Goal: Task Accomplishment & Management: Use online tool/utility

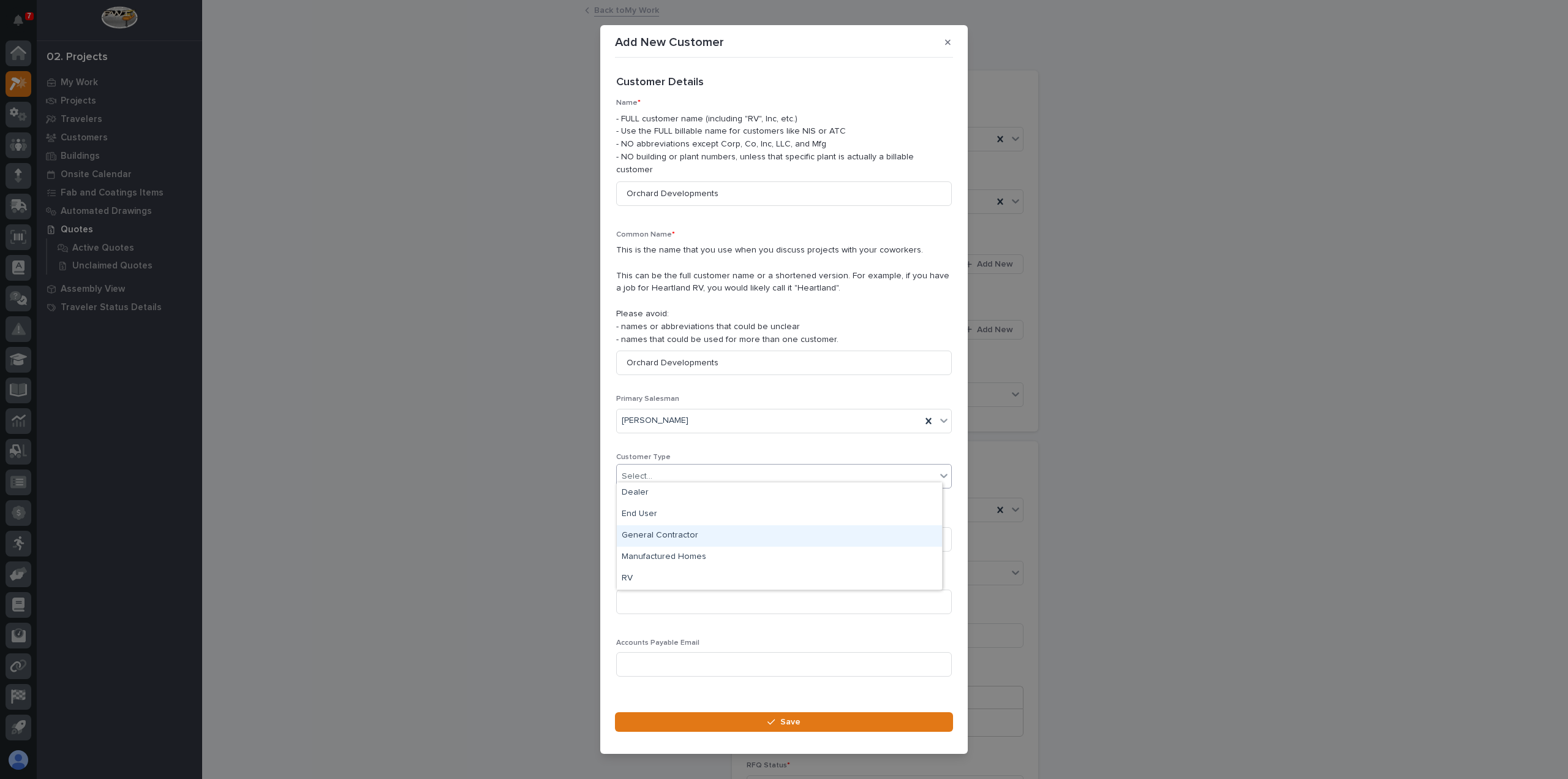
click at [656, 534] on div "General Contractor" at bounding box center [779, 536] width 325 height 21
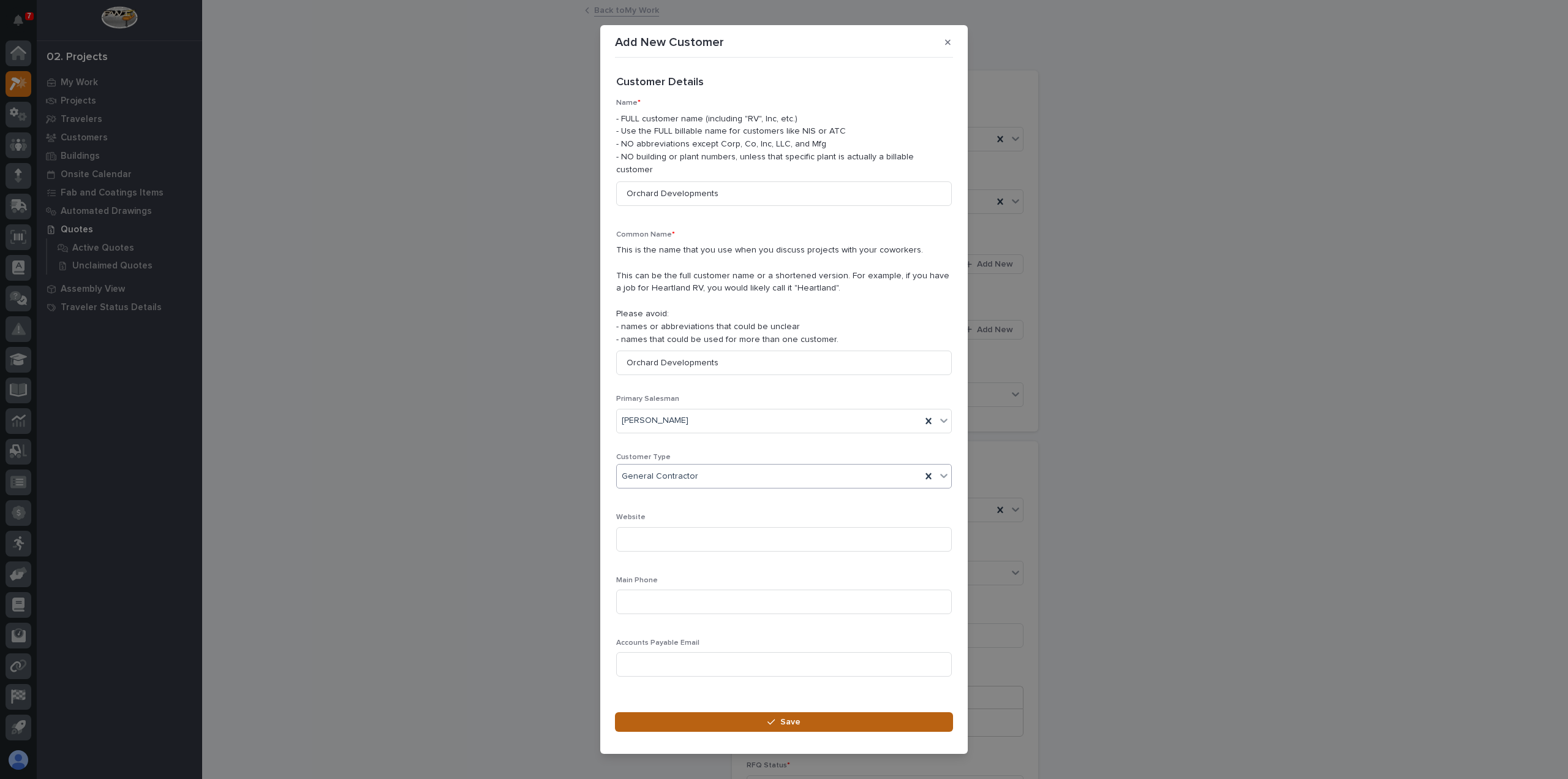
click at [750, 712] on button "Save" at bounding box center [784, 722] width 338 height 20
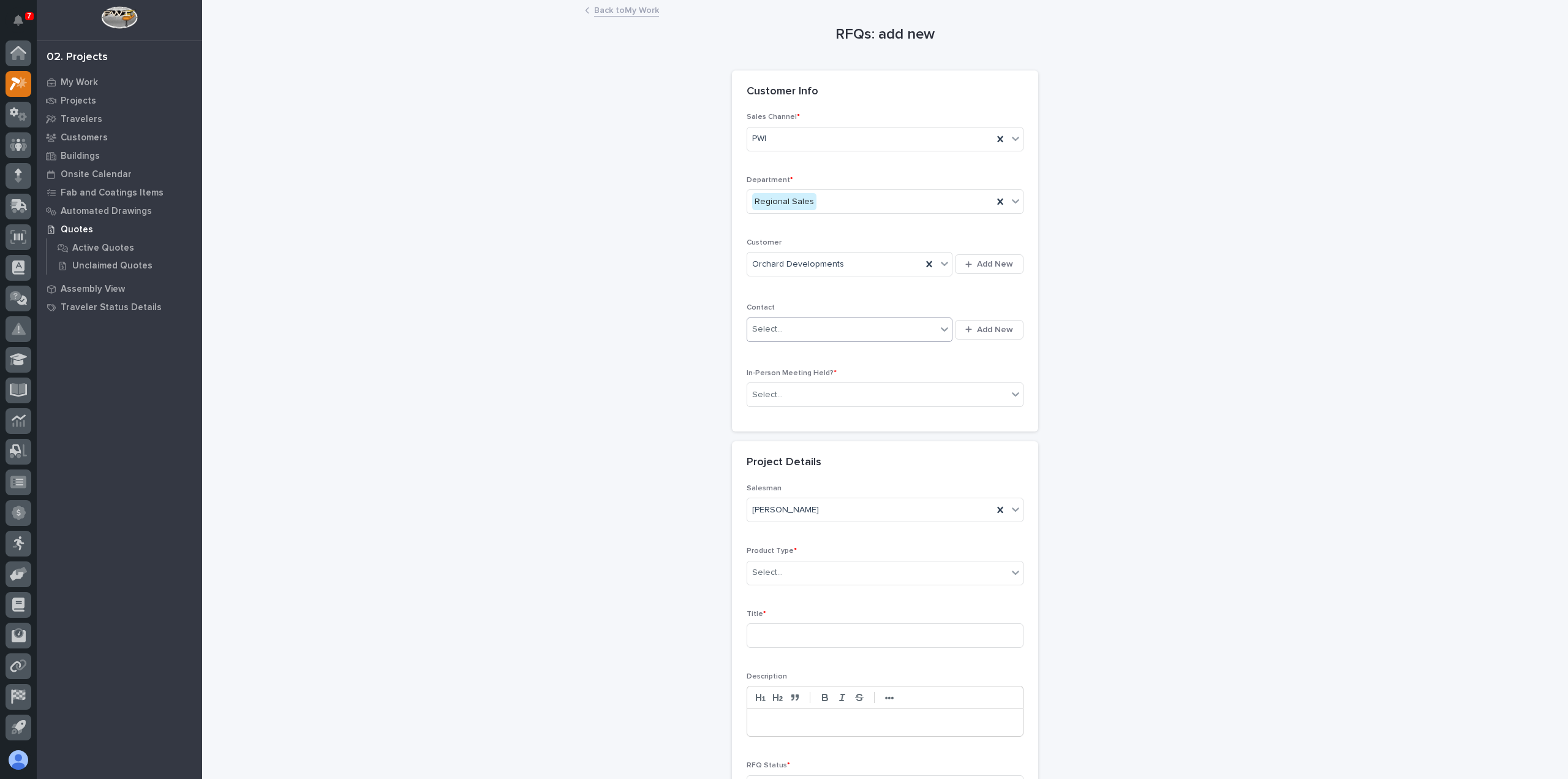
click at [870, 329] on div "Select..." at bounding box center [841, 329] width 189 height 20
type input "**********"
click at [977, 329] on span "Add New" at bounding box center [995, 330] width 36 height 11
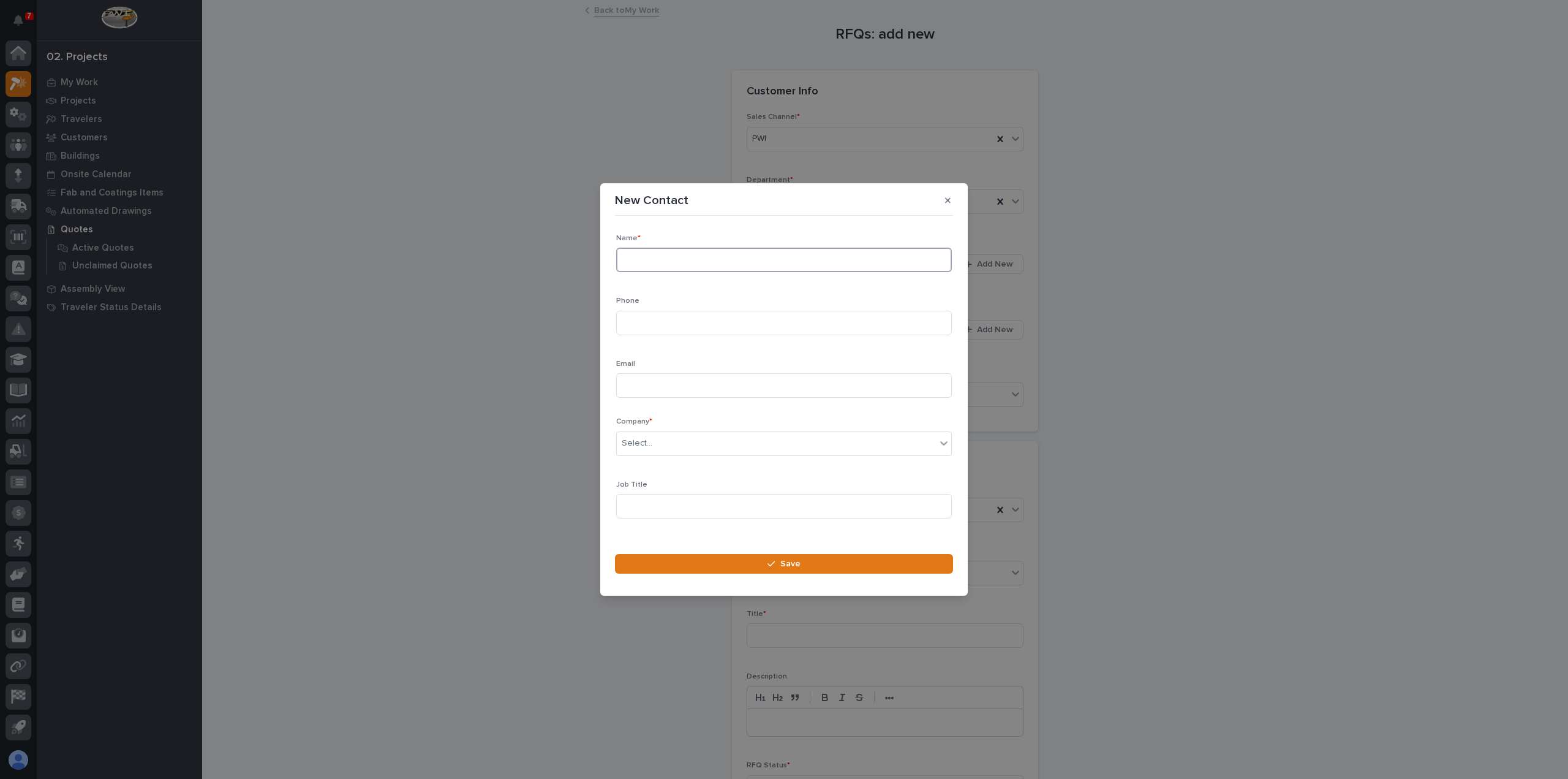
click at [836, 262] on input at bounding box center [784, 259] width 336 height 24
type input "[PERSON_NAME]"
click at [799, 334] on input at bounding box center [784, 323] width 336 height 24
type input "[PHONE_NUMBER]"
click at [795, 388] on input at bounding box center [784, 385] width 336 height 24
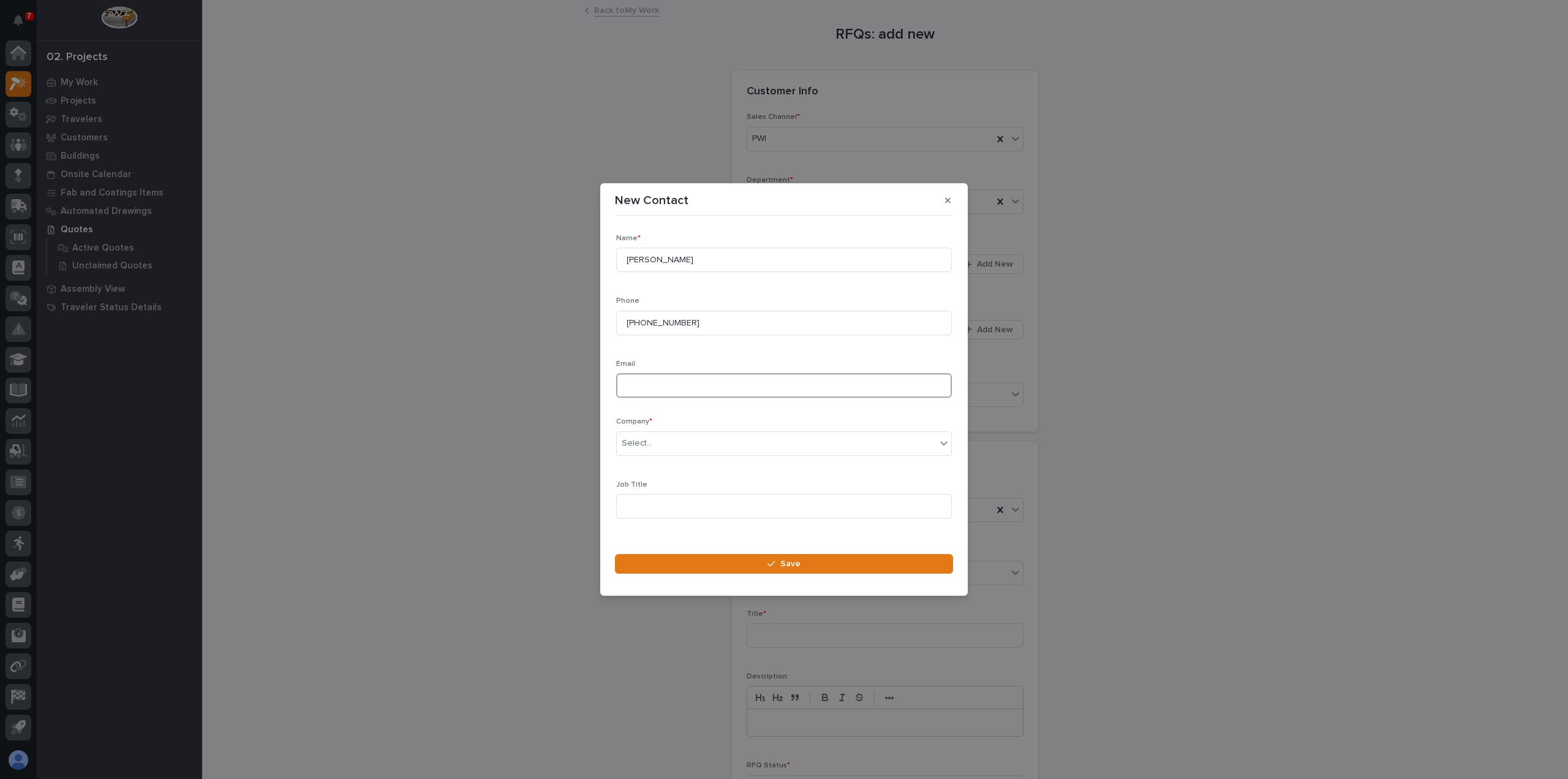
paste input "[EMAIL_ADDRESS][DOMAIN_NAME]"
type input "[EMAIL_ADDRESS][DOMAIN_NAME]"
click at [683, 438] on div "Select..." at bounding box center [775, 443] width 319 height 20
type input "****"
click at [696, 470] on div "Orchard Developments" at bounding box center [779, 467] width 325 height 21
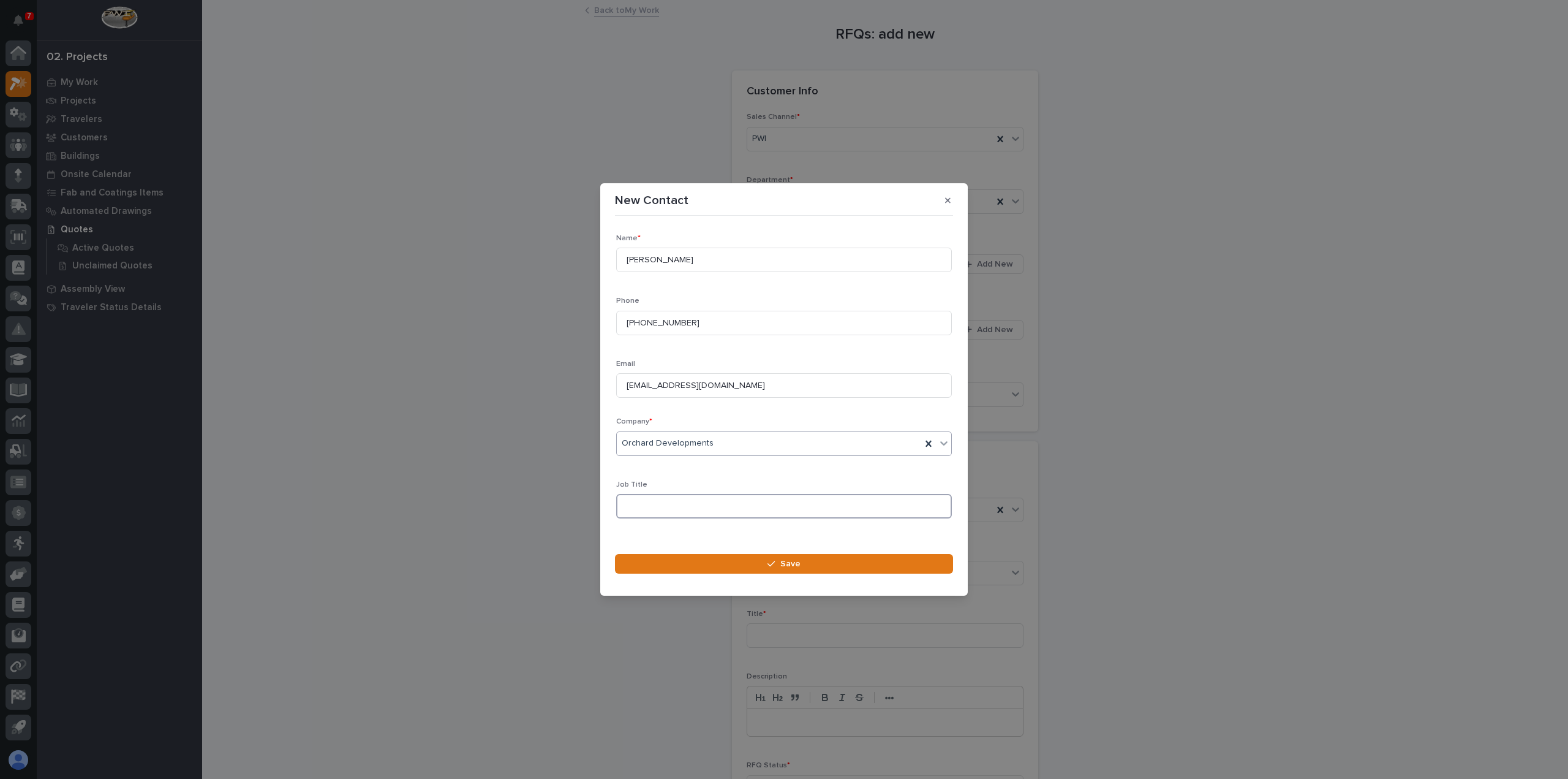
click at [718, 506] on input at bounding box center [784, 506] width 336 height 24
click at [764, 570] on button "Save" at bounding box center [784, 564] width 338 height 20
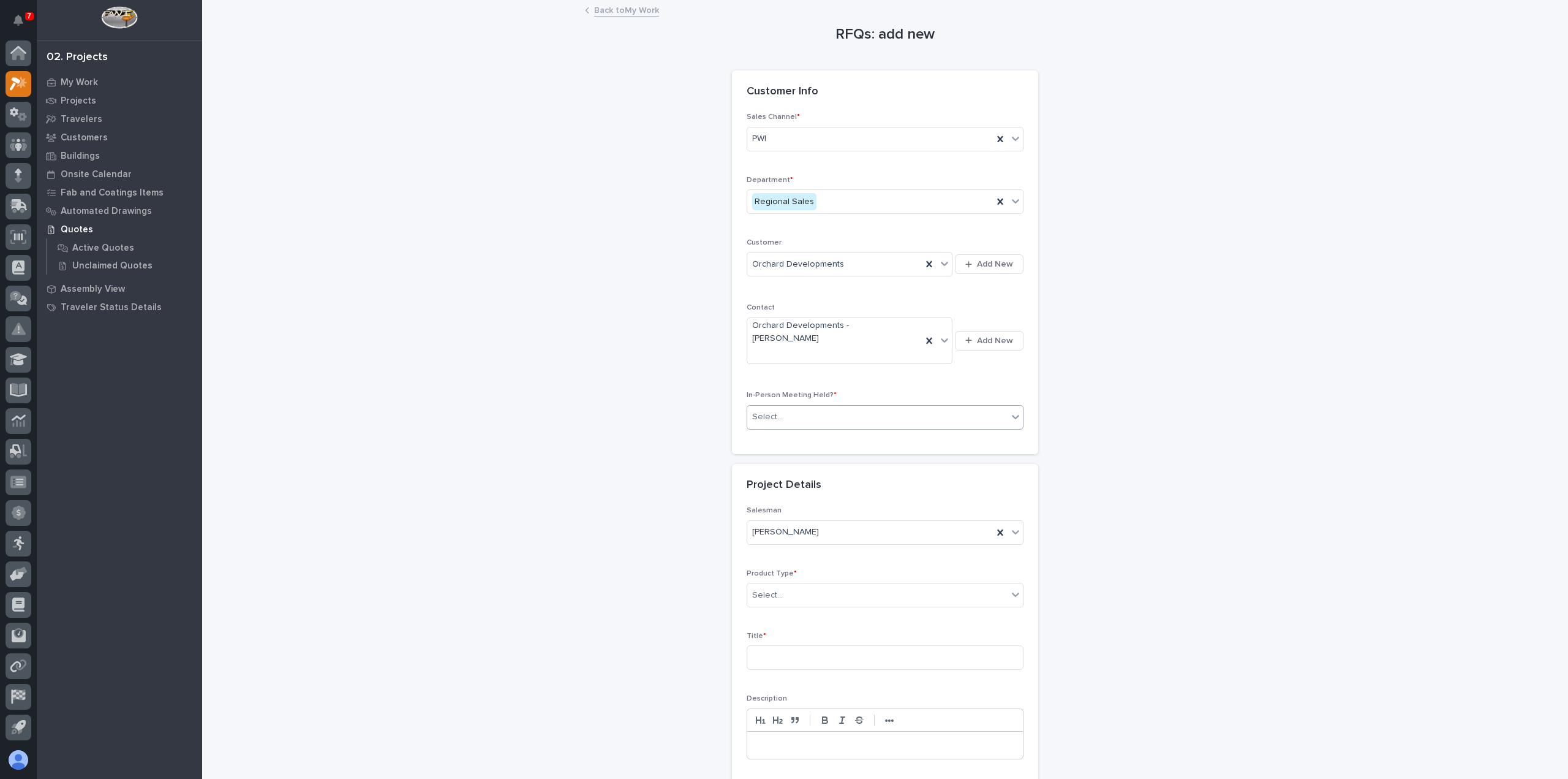
click at [961, 407] on div "Select..." at bounding box center [877, 417] width 260 height 20
click at [966, 442] on div "No" at bounding box center [880, 437] width 276 height 21
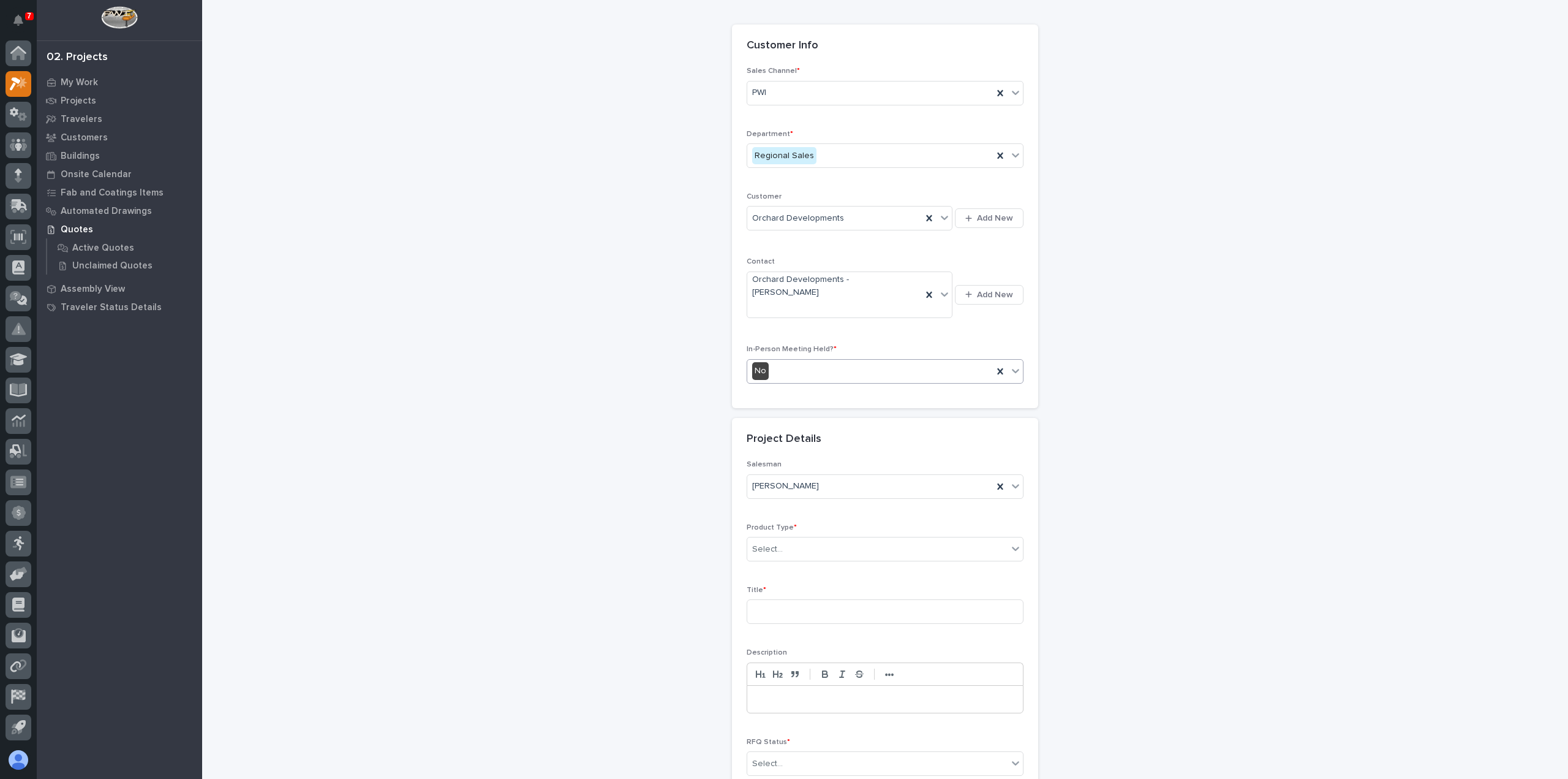
scroll to position [166, 0]
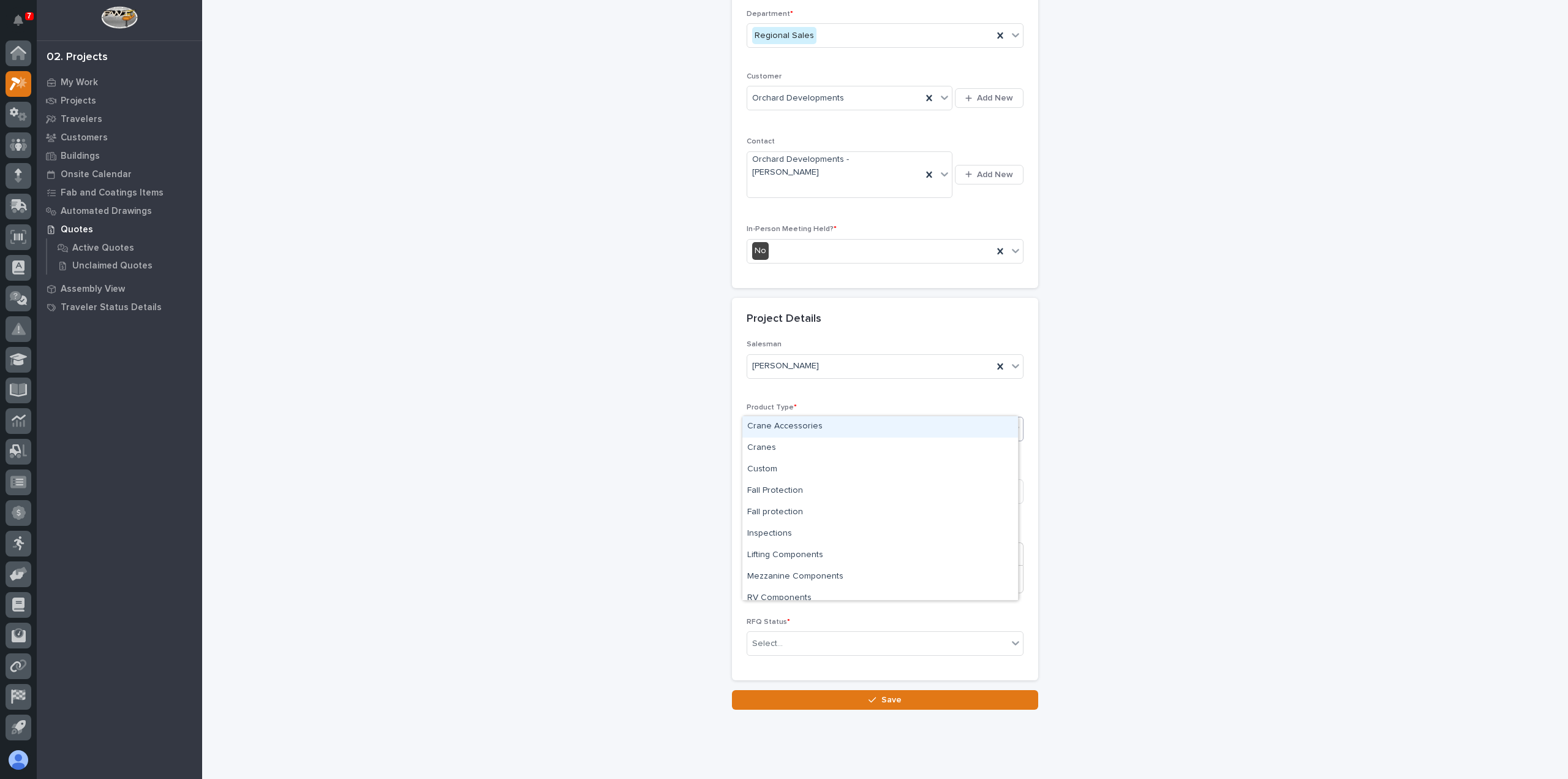
click at [879, 419] on div "Select..." at bounding box center [877, 429] width 260 height 20
click at [909, 560] on div "RV Components" at bounding box center [880, 568] width 276 height 21
click at [863, 419] on div "RV Components" at bounding box center [869, 429] width 245 height 20
click at [858, 579] on div "Mezzanine Components" at bounding box center [880, 577] width 276 height 21
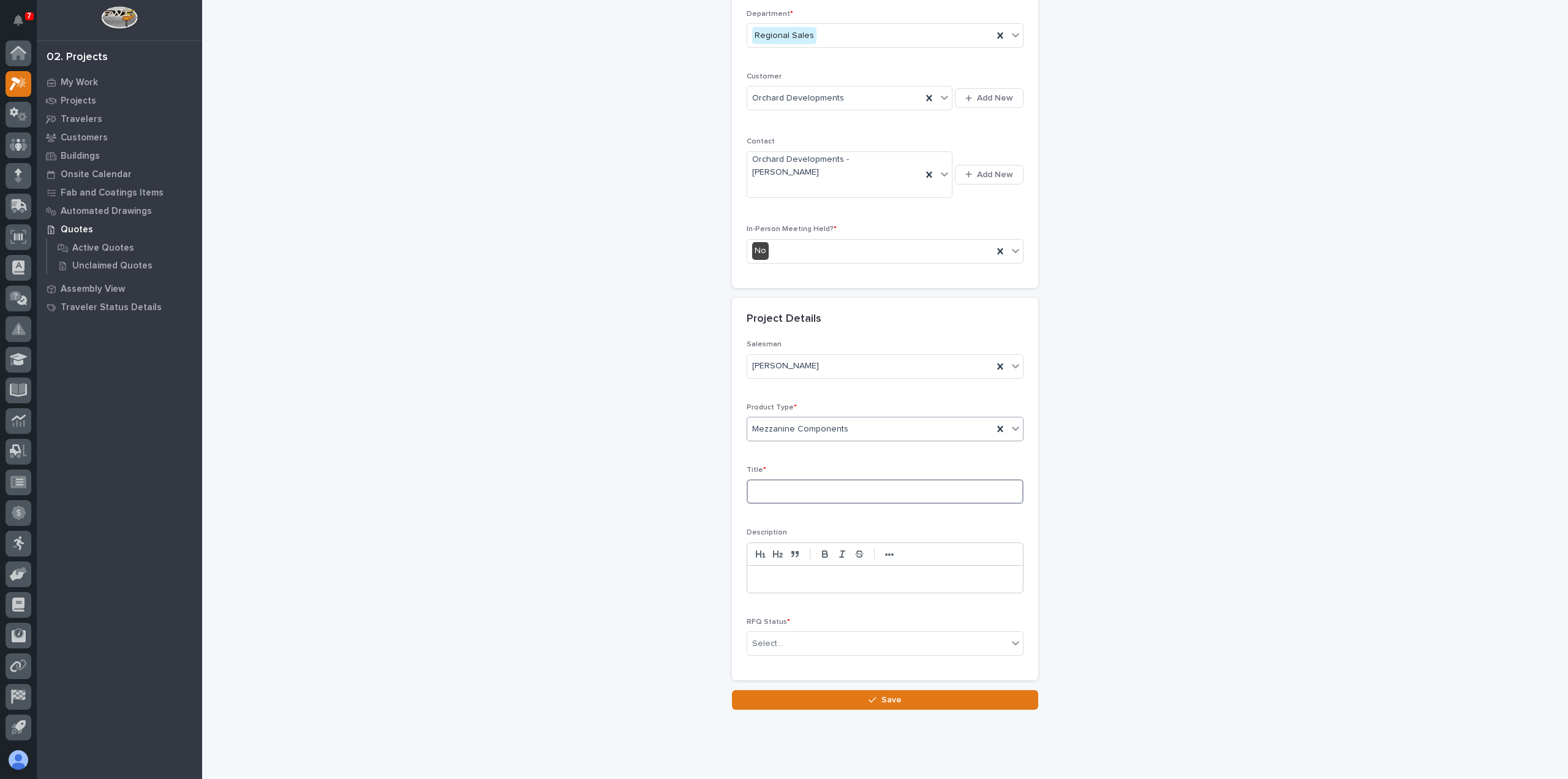
click at [864, 479] on input at bounding box center [886, 491] width 277 height 24
click at [767, 479] on input "Stugis MI Mezzanine" at bounding box center [886, 491] width 277 height 24
type input "Sturgis MI Mezzanine"
click at [804, 634] on div "Select..." at bounding box center [877, 644] width 260 height 20
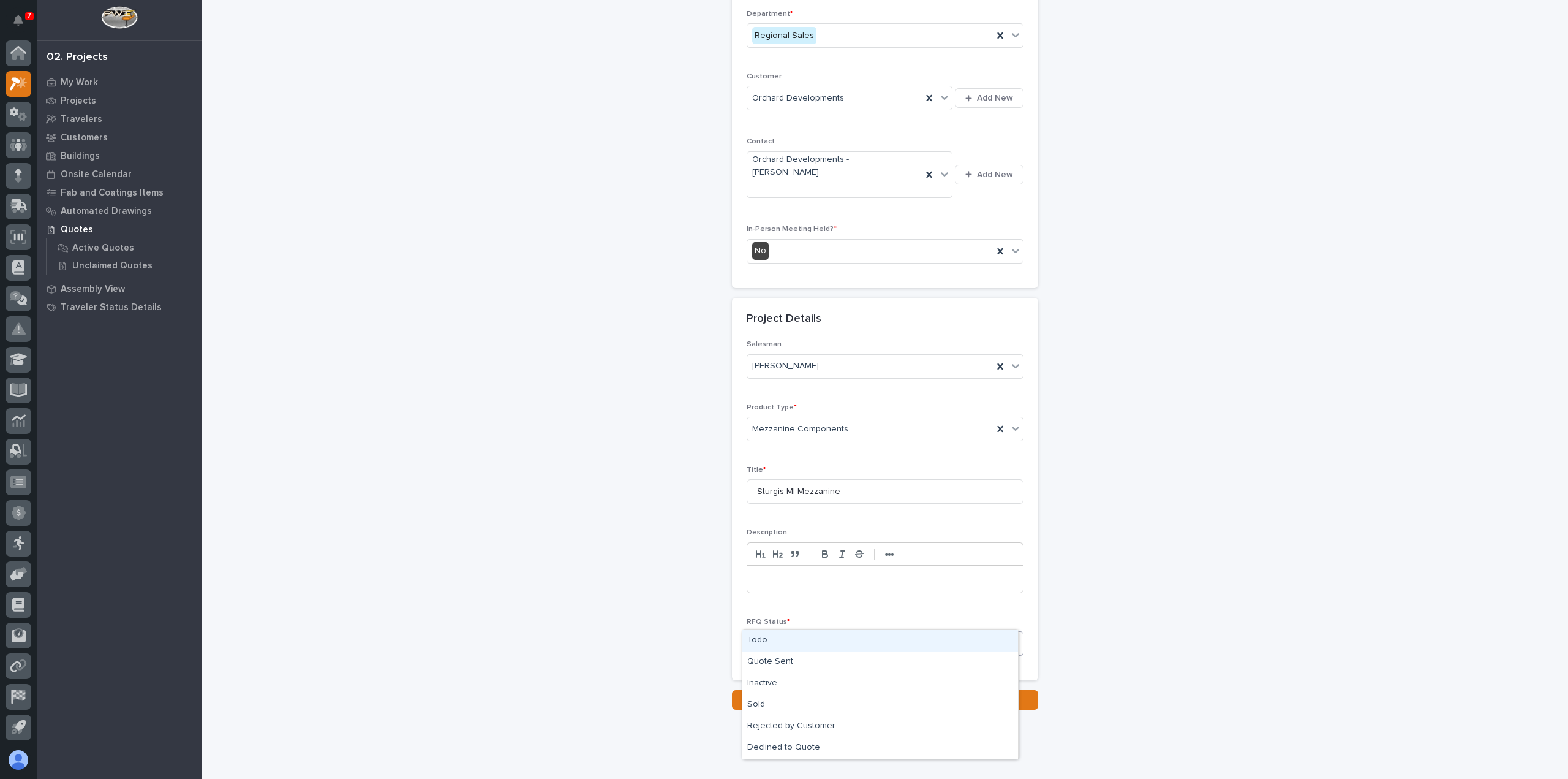
click at [816, 630] on div "Todo" at bounding box center [880, 640] width 276 height 21
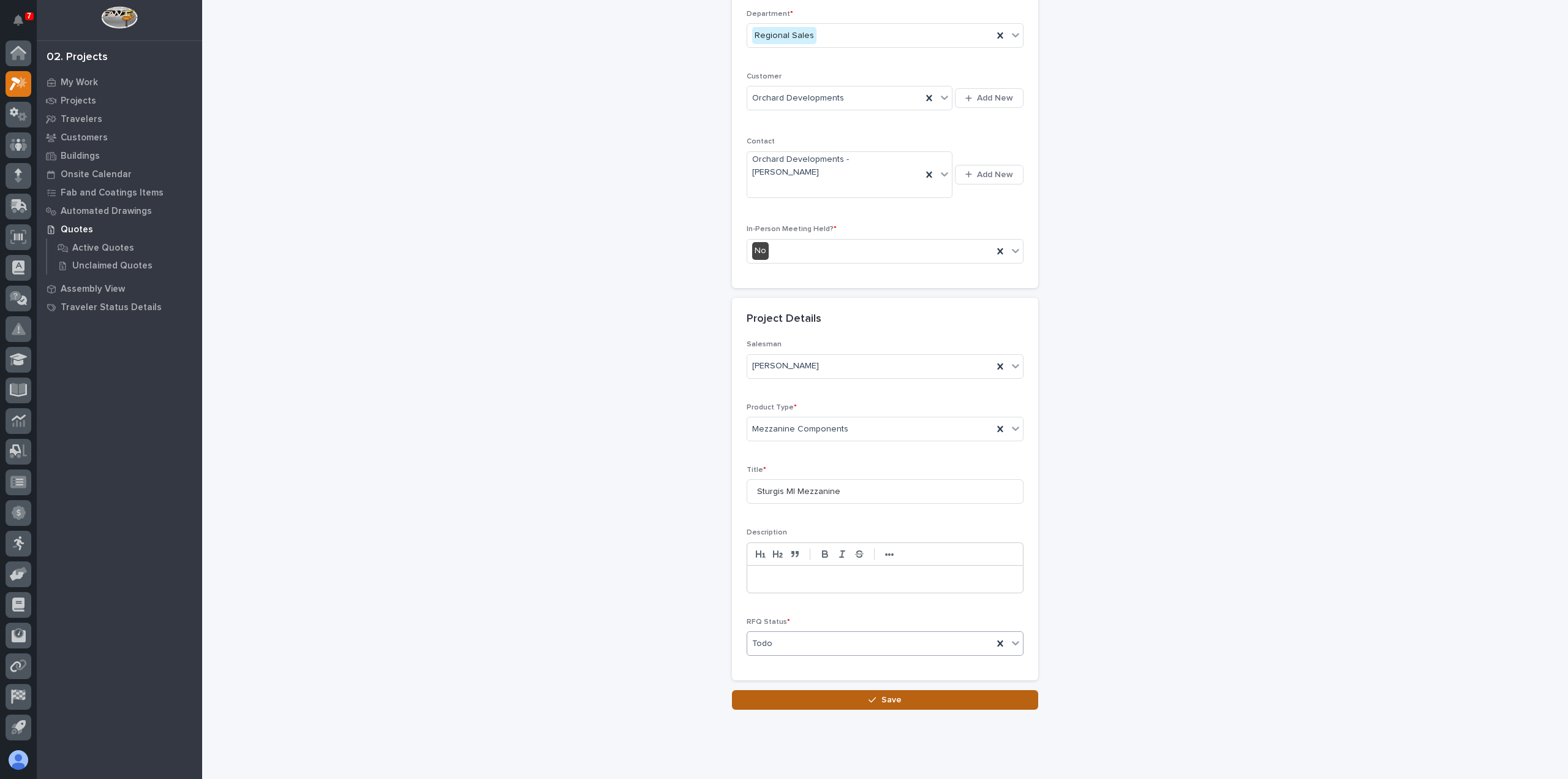
click at [827, 690] on button "Save" at bounding box center [886, 700] width 307 height 20
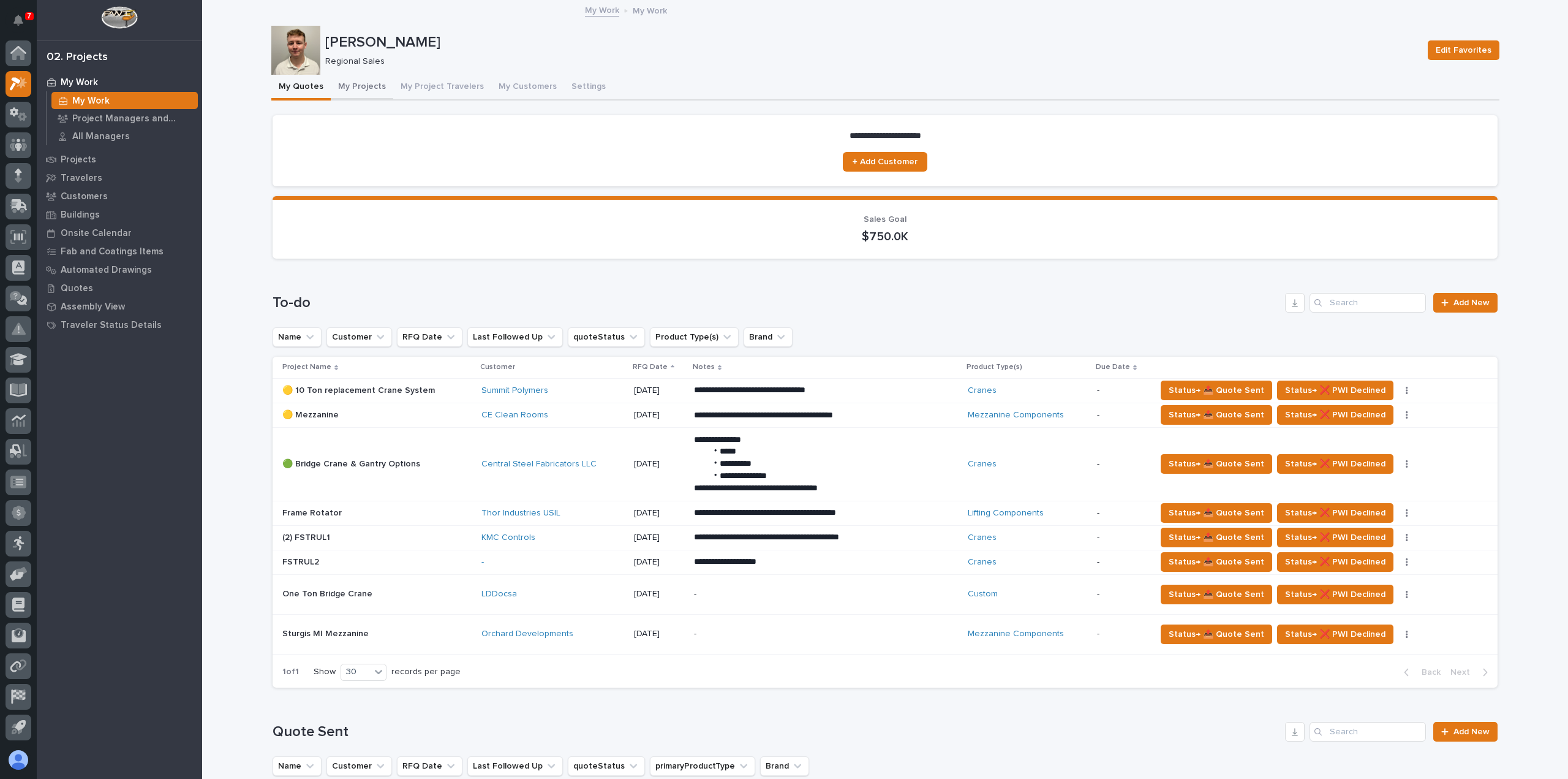
click at [349, 87] on button "My Projects" at bounding box center [362, 88] width 63 height 26
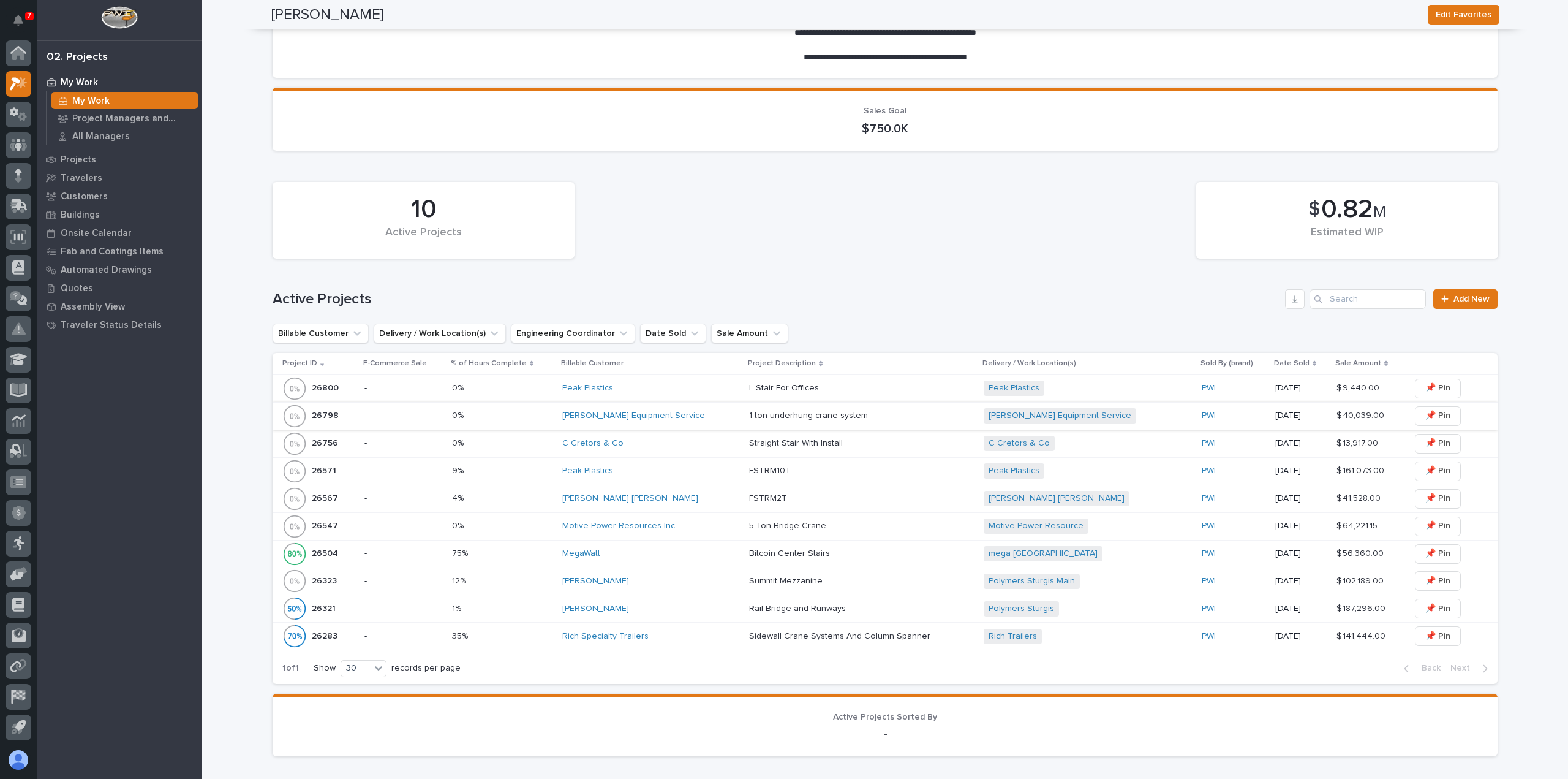
scroll to position [184, 0]
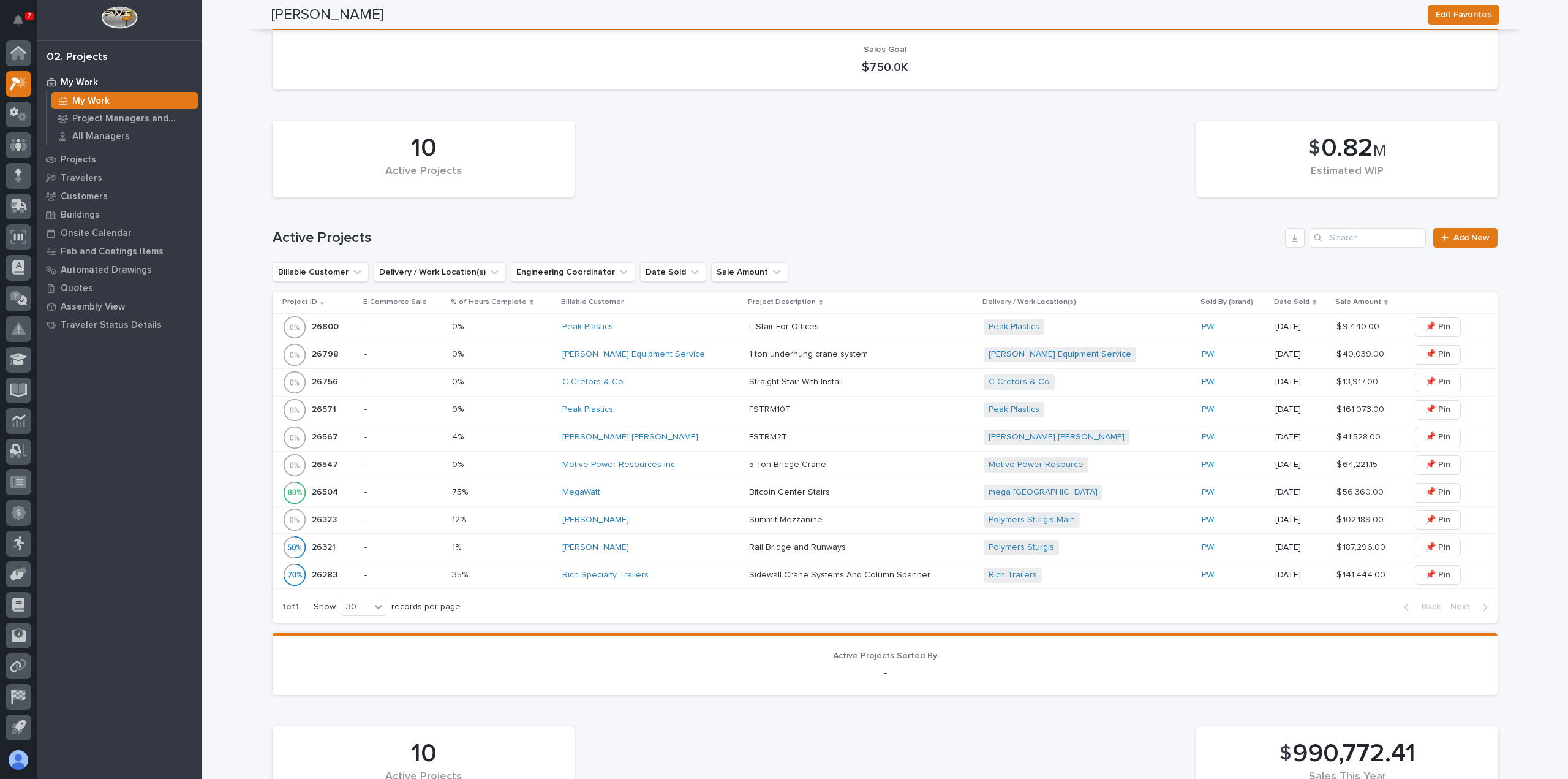
click at [686, 435] on div "[PERSON_NAME] [PERSON_NAME]" at bounding box center [651, 437] width 177 height 11
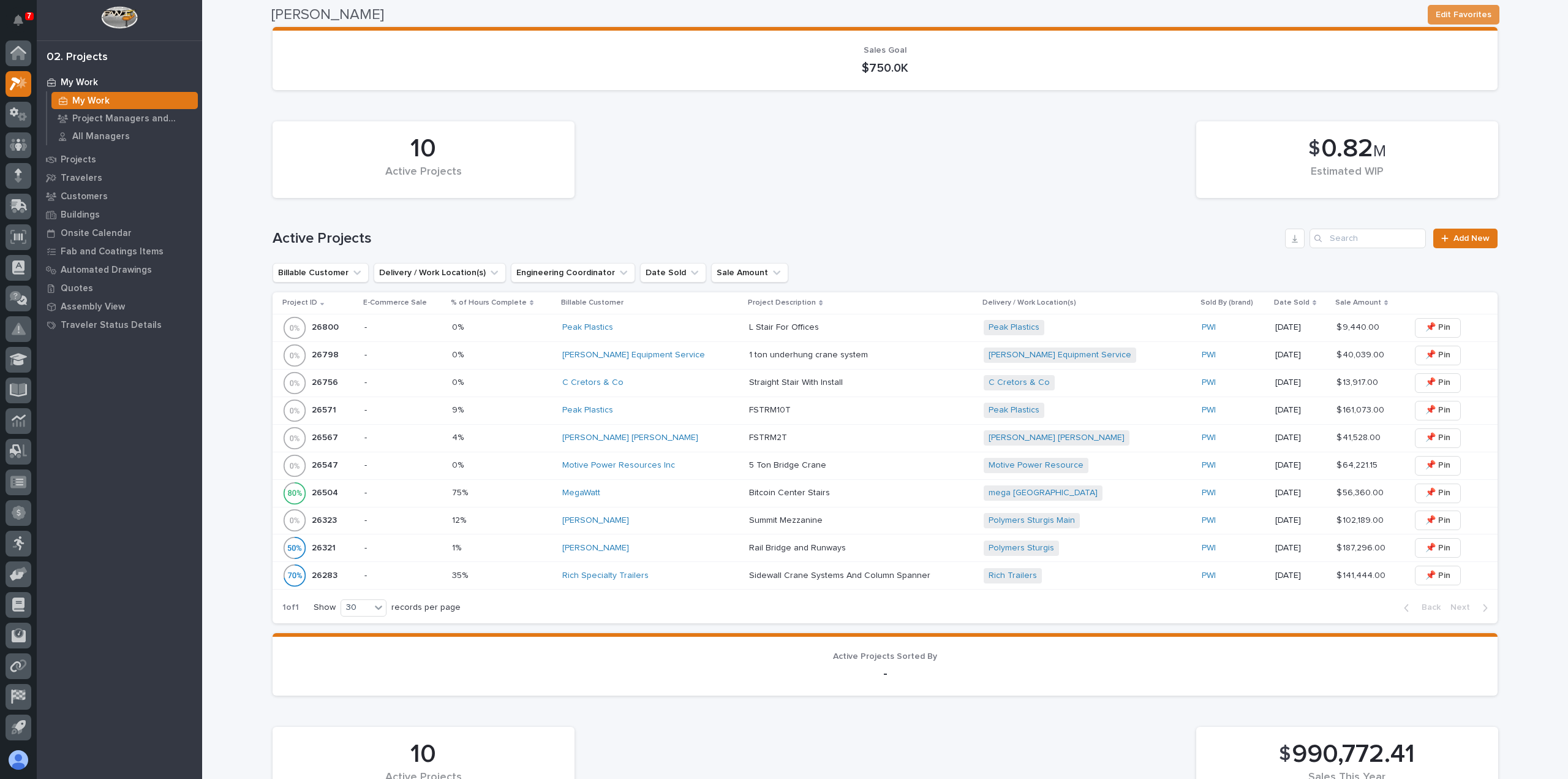
scroll to position [184, 0]
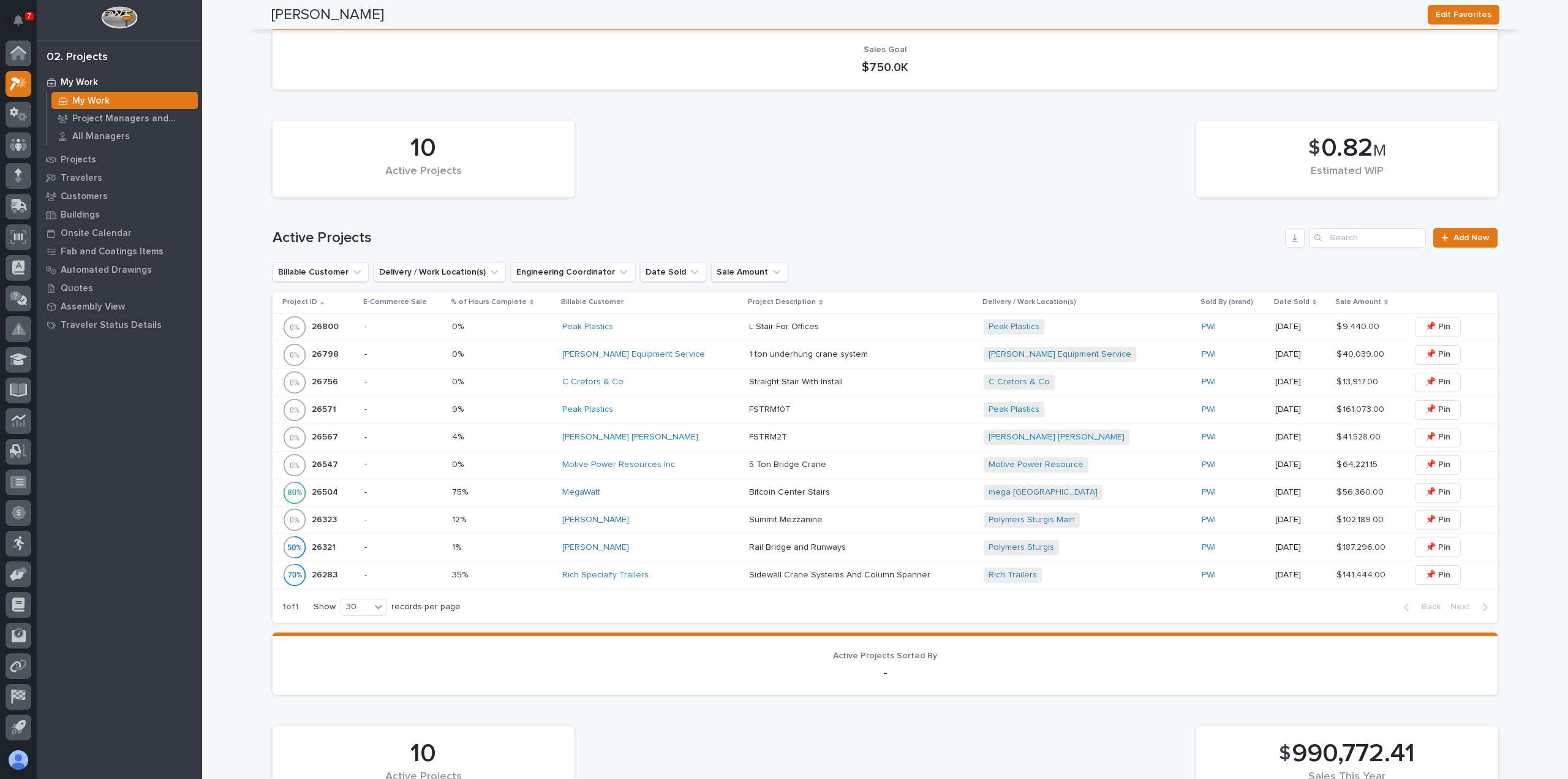
click at [717, 410] on div "Peak Plastics" at bounding box center [651, 409] width 177 height 11
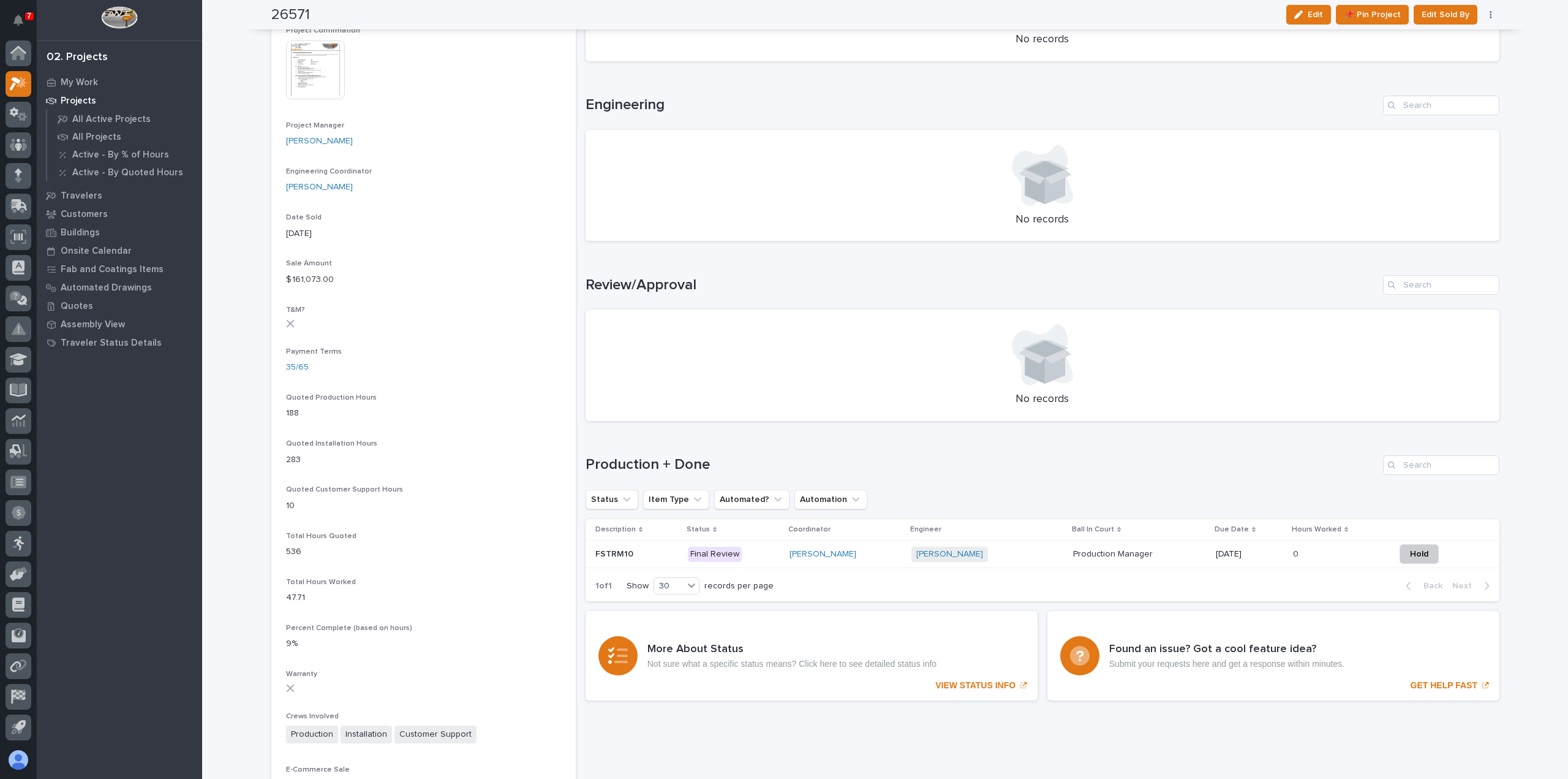
scroll to position [551, 0]
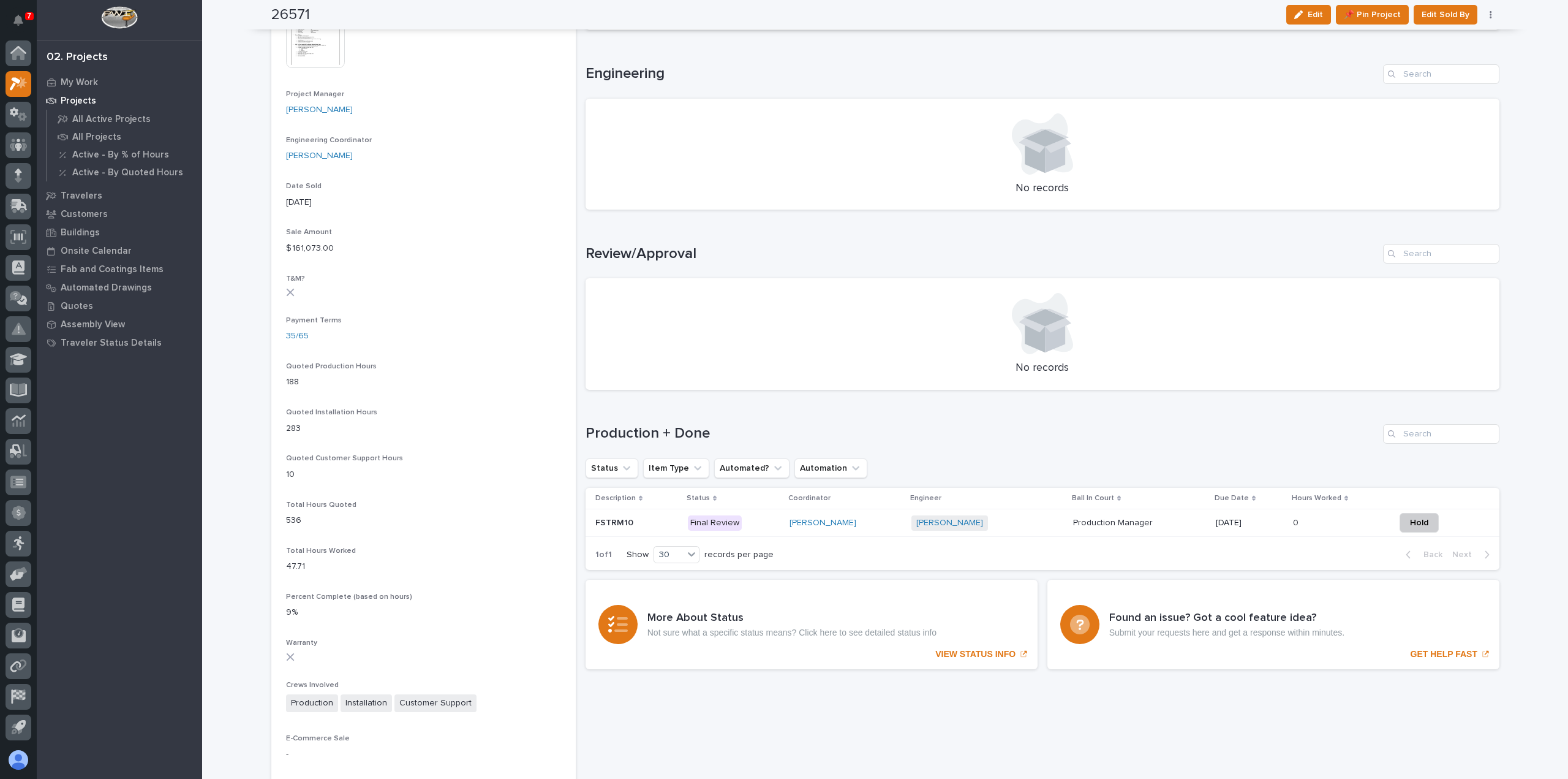
click at [899, 524] on div "[PERSON_NAME]" at bounding box center [845, 523] width 112 height 11
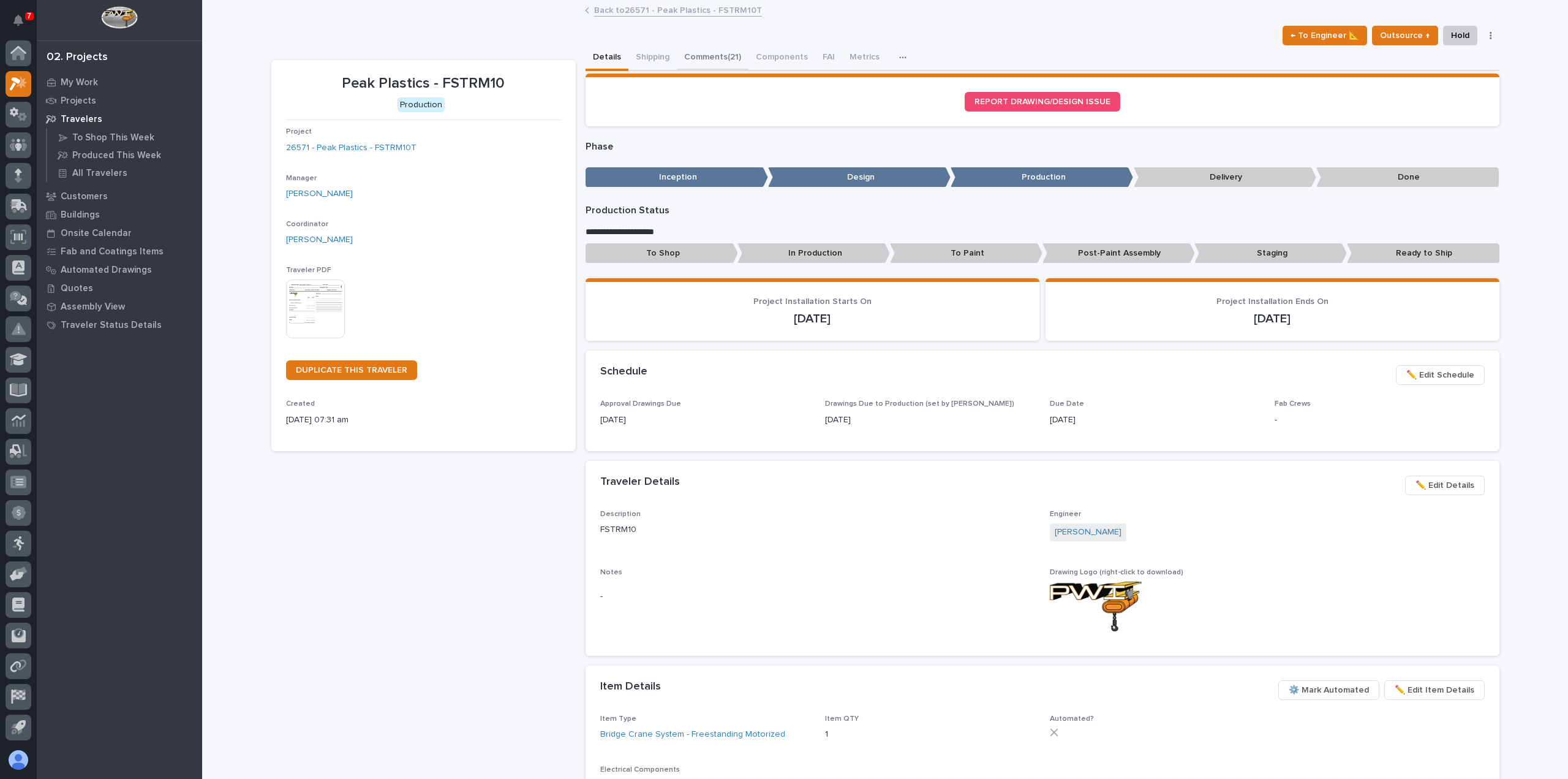
click at [719, 52] on button "Comments (21)" at bounding box center [713, 59] width 72 height 26
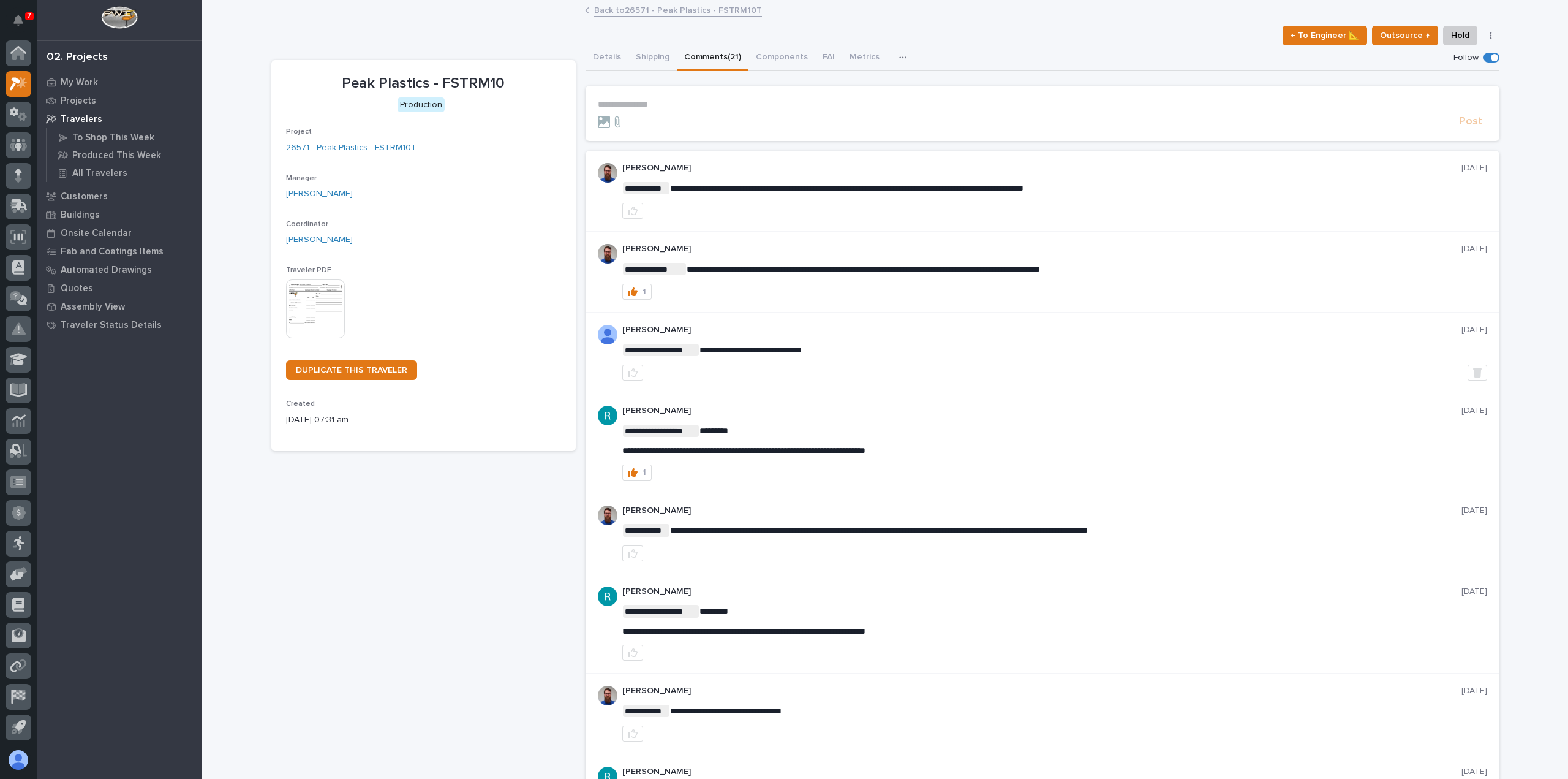
click at [794, 110] on form "**********" at bounding box center [1042, 114] width 890 height 29
click at [791, 100] on p "**********" at bounding box center [1042, 104] width 890 height 11
click at [637, 11] on link "Back to 26571 - Peak Plastics - FSTRM10T" at bounding box center [678, 9] width 168 height 14
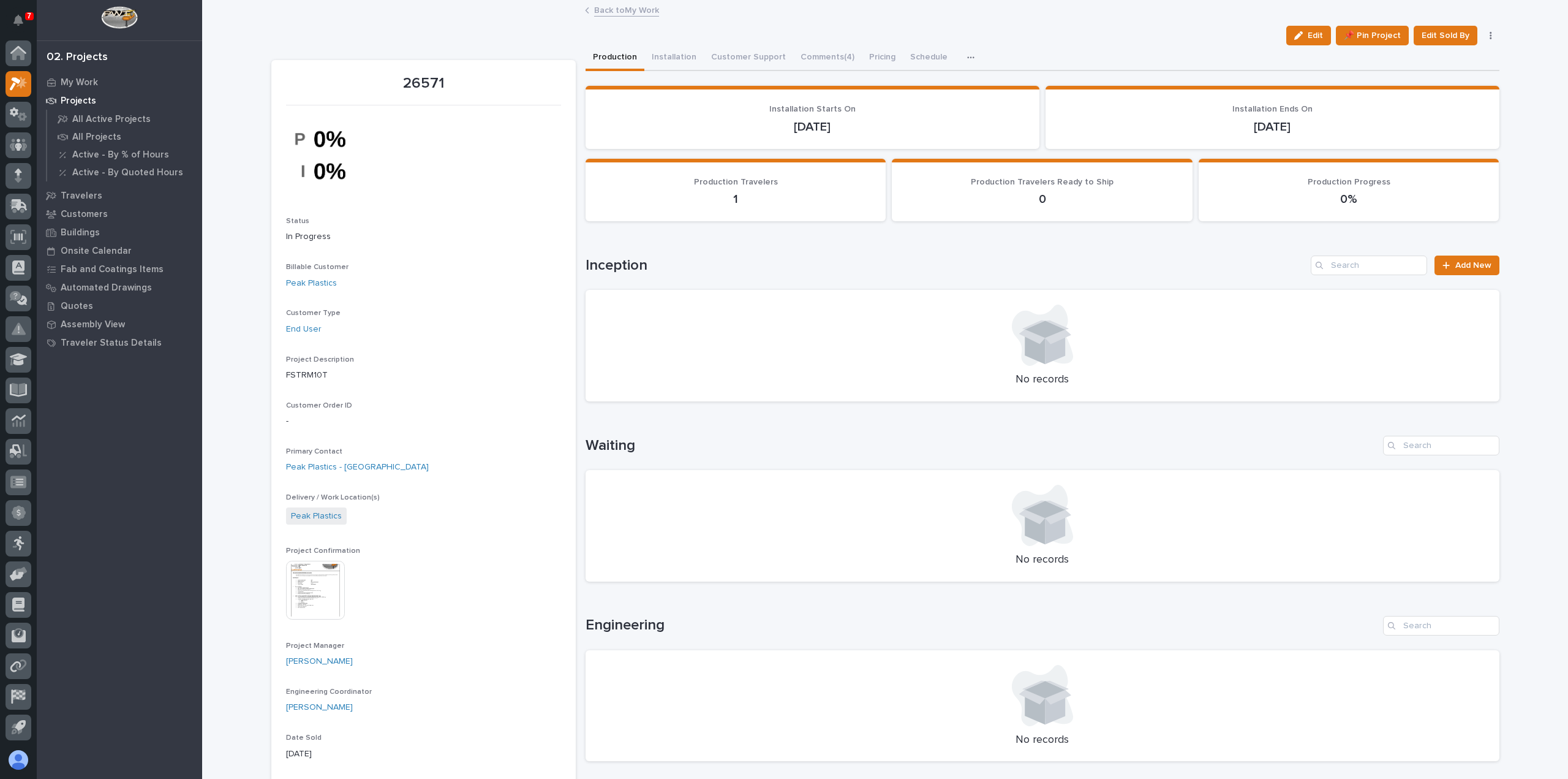
click at [614, 10] on link "Back to My Work" at bounding box center [627, 9] width 65 height 14
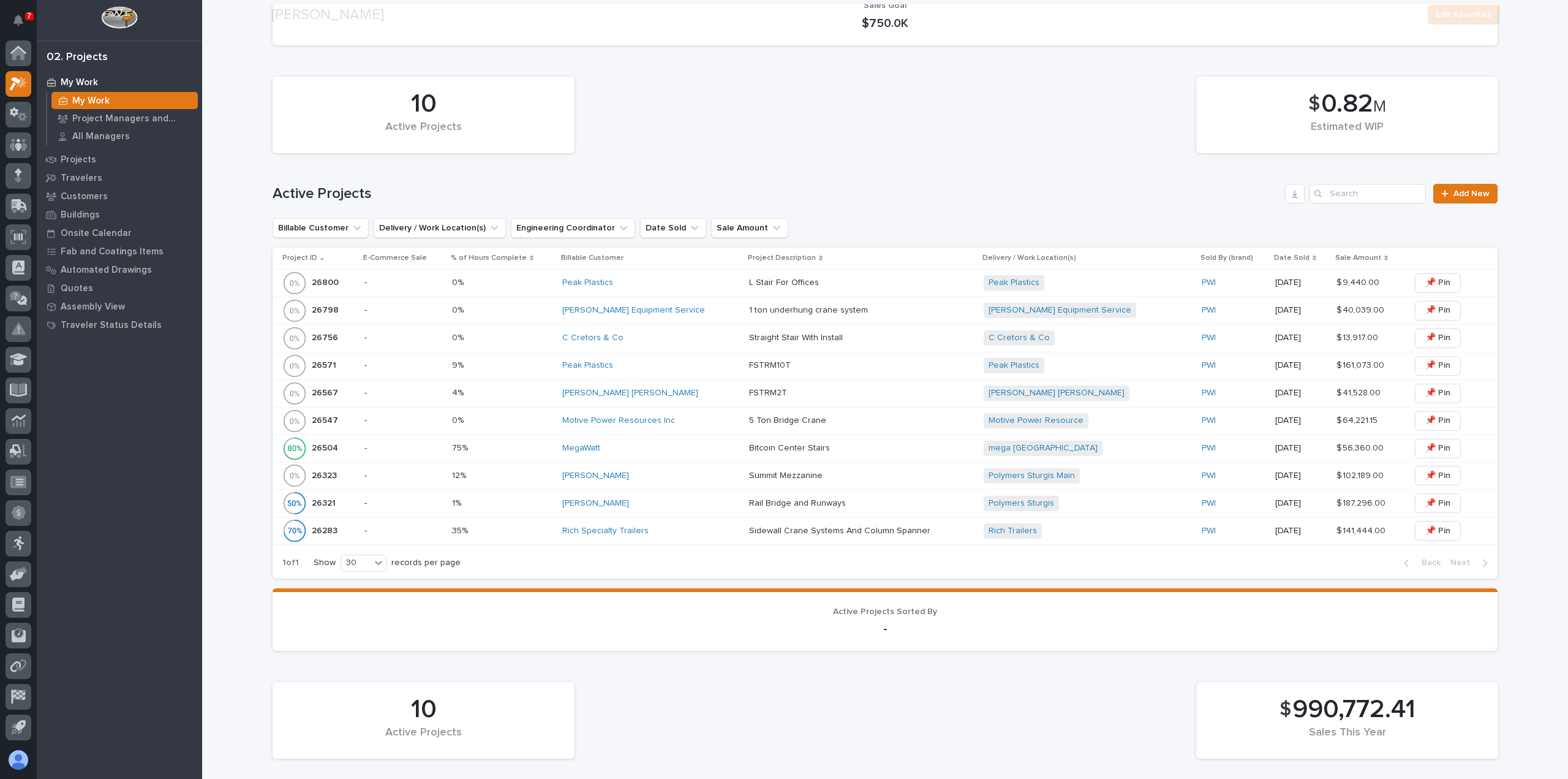
scroll to position [245, 0]
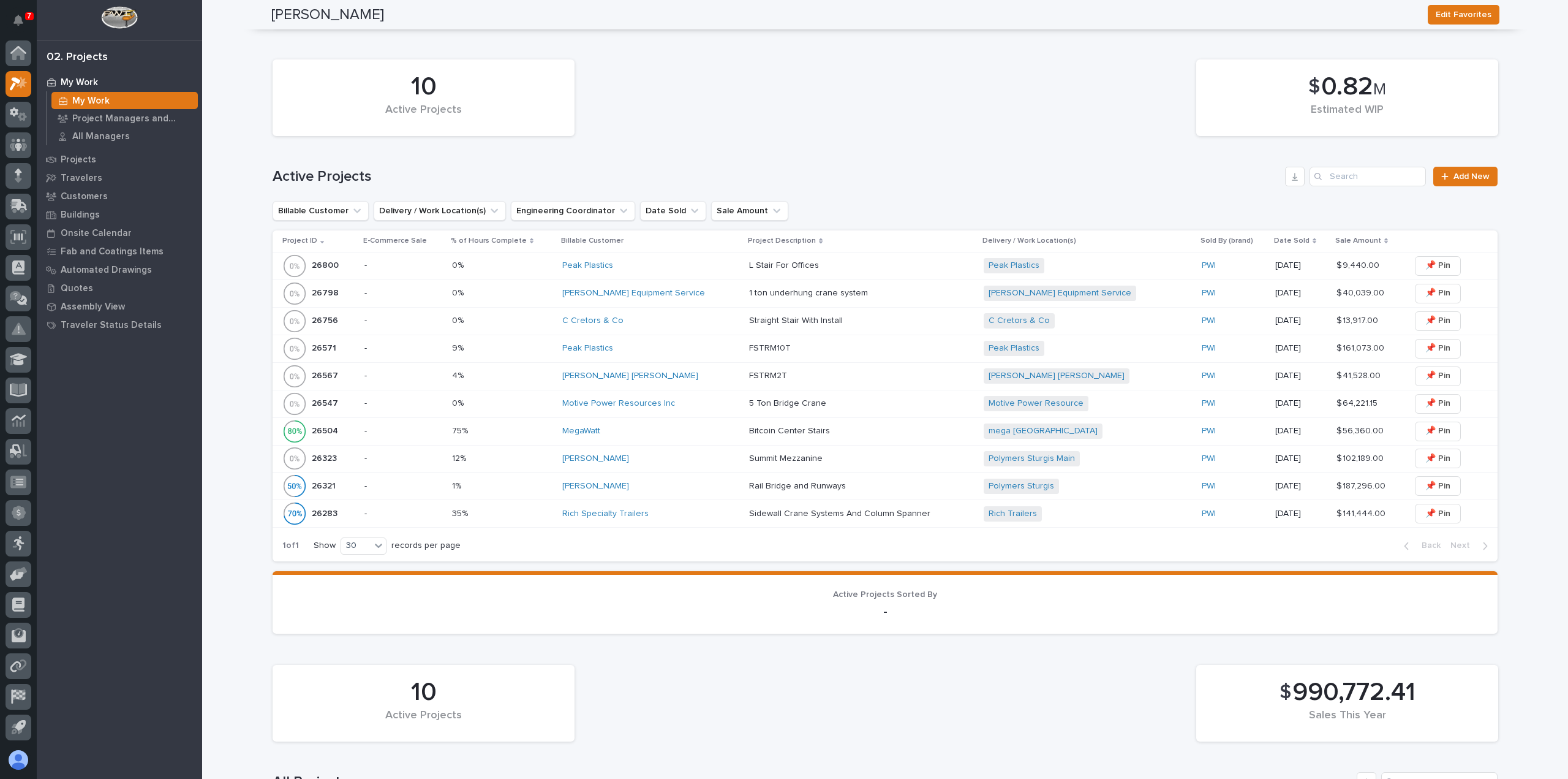
click at [691, 353] on div "Peak Plastics" at bounding box center [651, 348] width 177 height 20
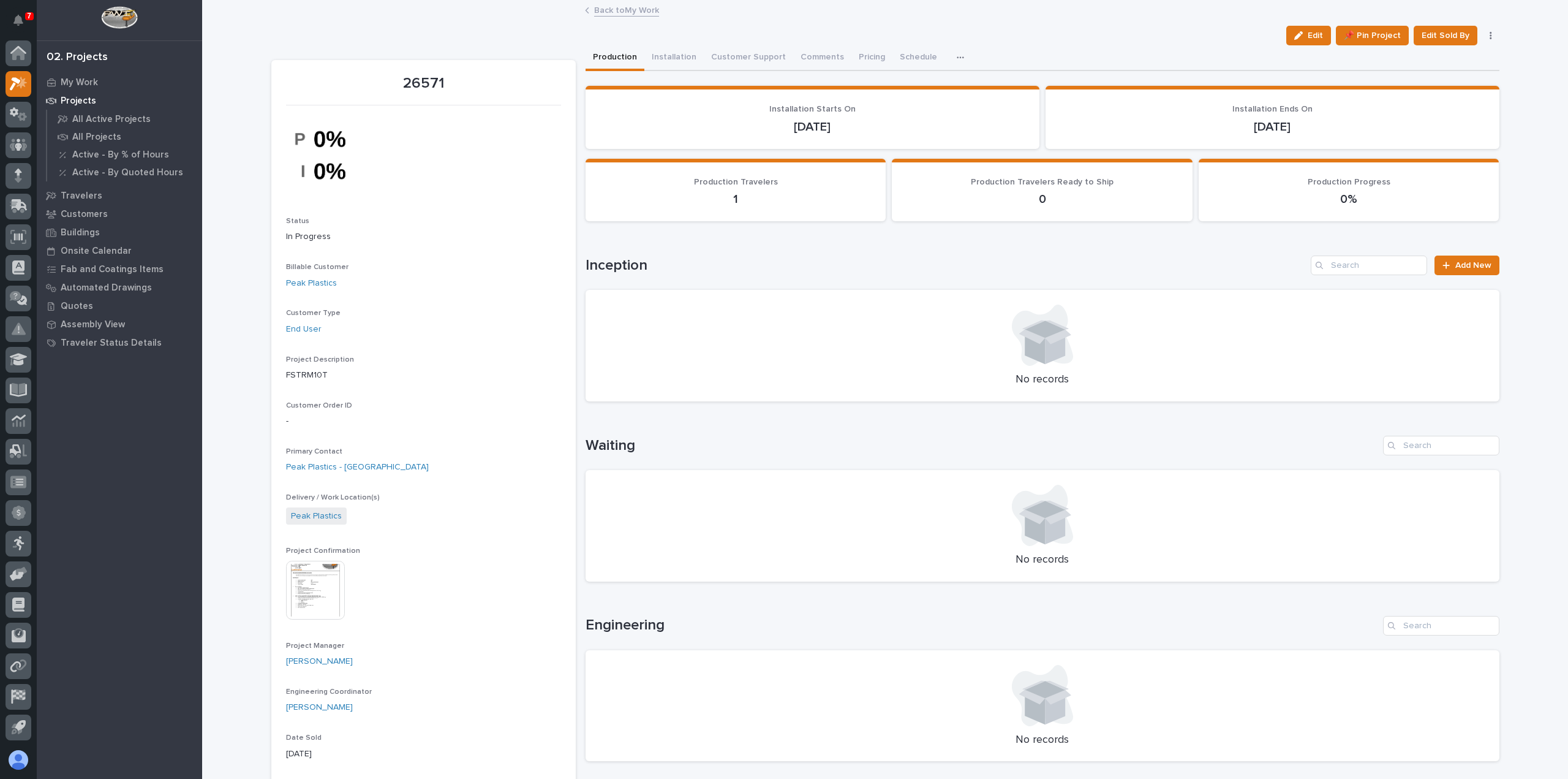
click at [634, 4] on link "Back to My Work" at bounding box center [627, 9] width 65 height 14
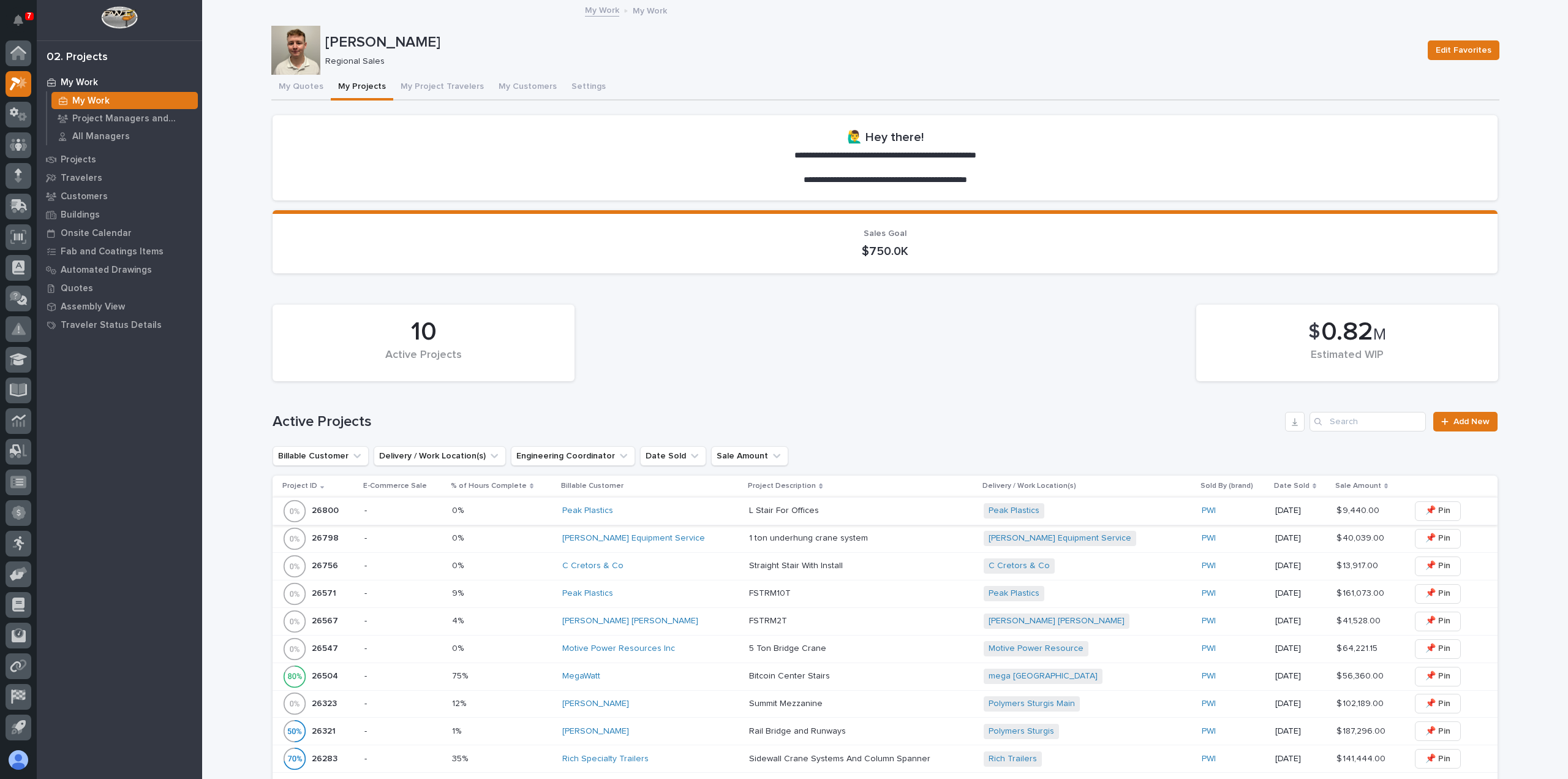
scroll to position [184, 0]
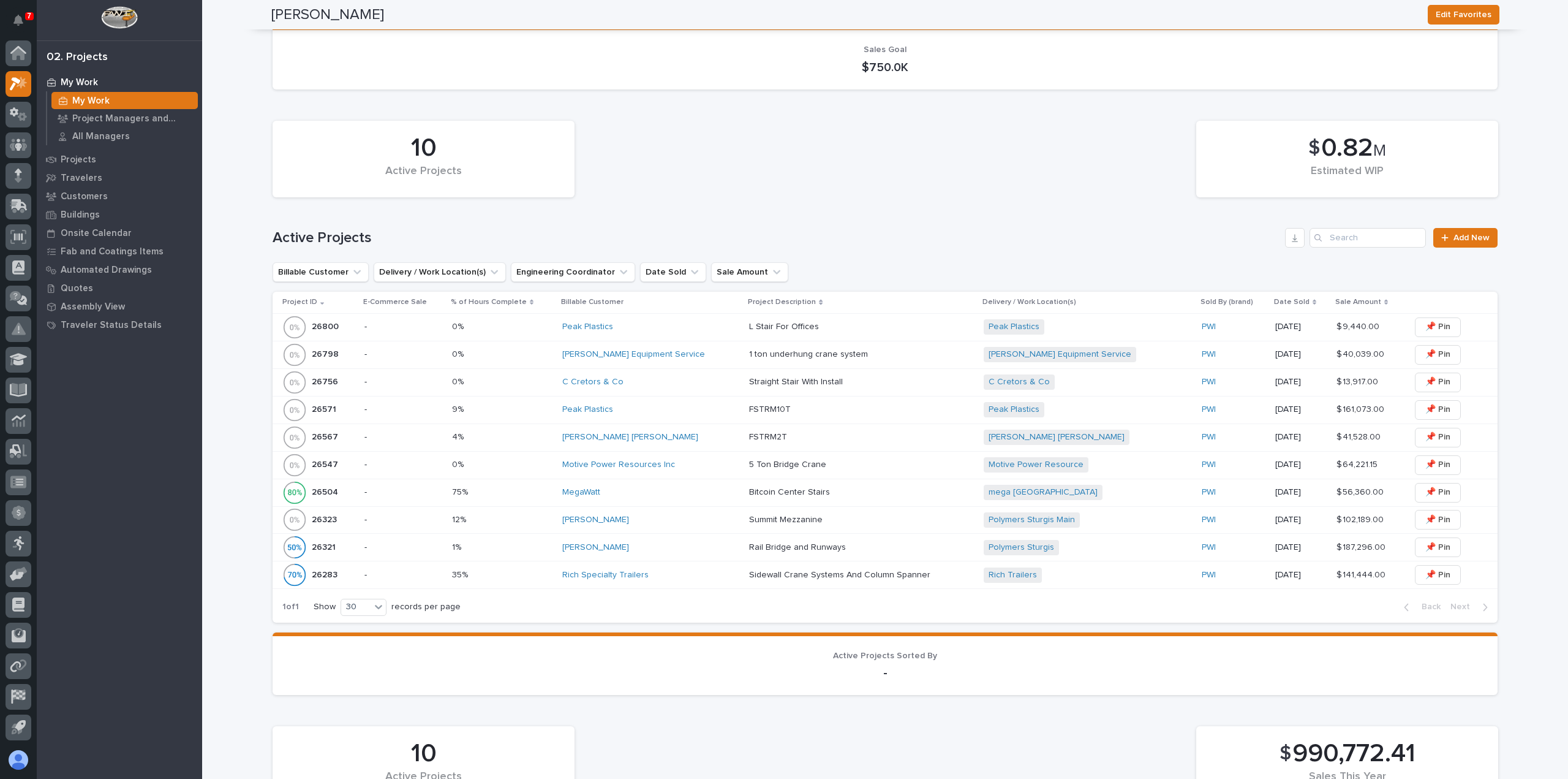
click at [664, 418] on div "Peak Plastics" at bounding box center [651, 409] width 177 height 20
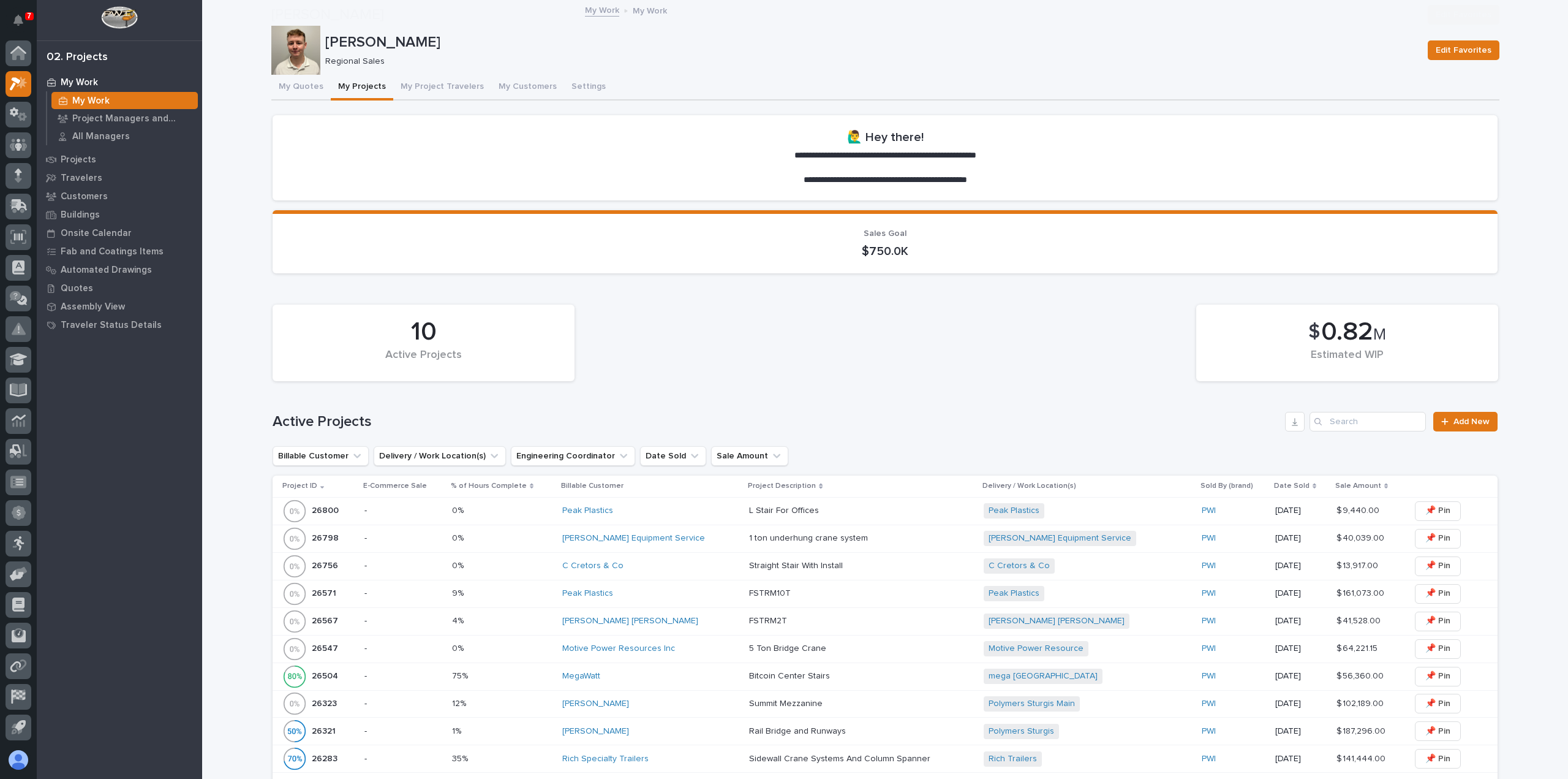
scroll to position [184, 0]
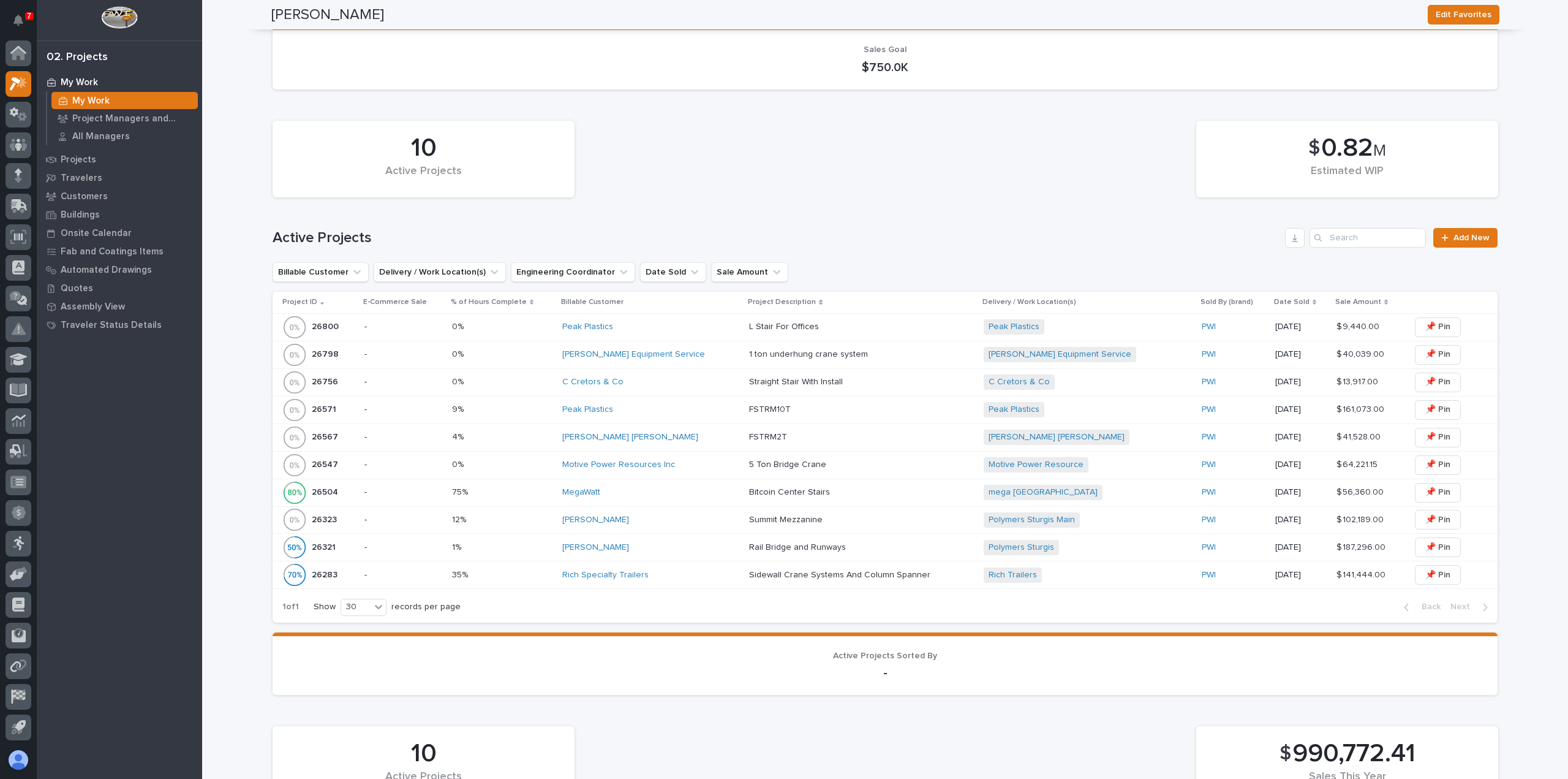
click at [914, 207] on div "10 Active Projects $ 0.82 M Estimated WIP Active Projects Add New Billable Cust…" at bounding box center [885, 368] width 1225 height 507
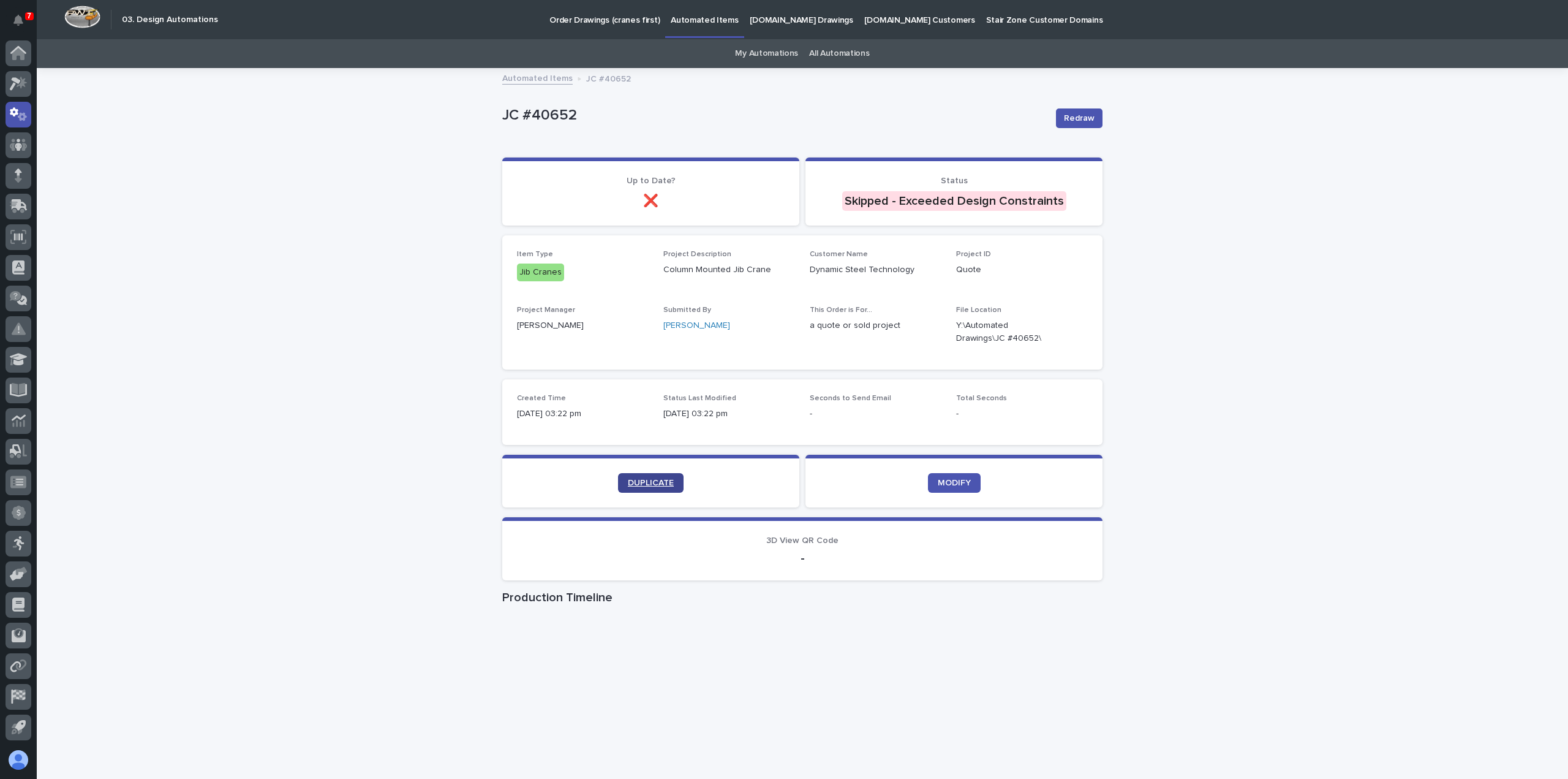
click at [658, 476] on link "DUPLICATE" at bounding box center [651, 483] width 65 height 20
